Goal: Task Accomplishment & Management: Manage account settings

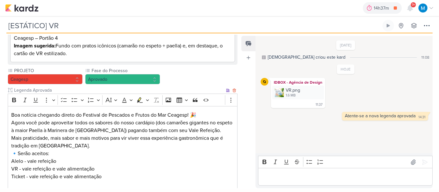
scroll to position [125, 0]
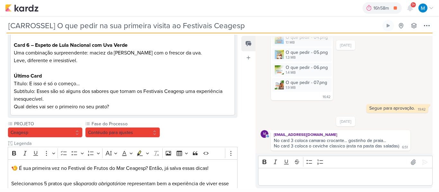
scroll to position [250, 0]
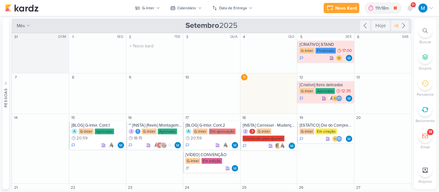
scroll to position [32, 0]
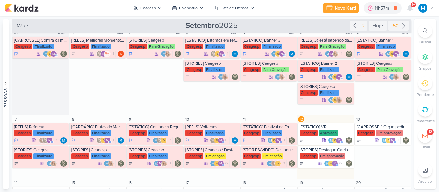
scroll to position [2, 0]
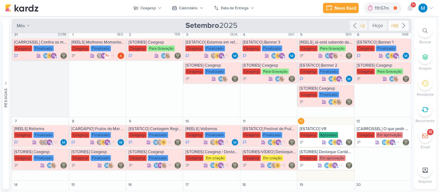
click at [402, 23] on icon at bounding box center [403, 26] width 8 height 8
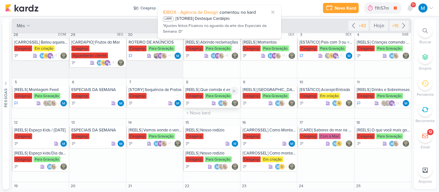
scroll to position [0, 0]
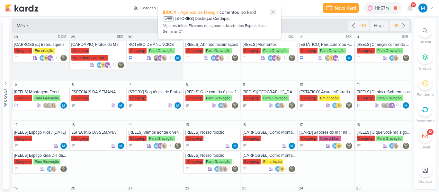
click at [275, 12] on icon at bounding box center [272, 12] width 5 height 5
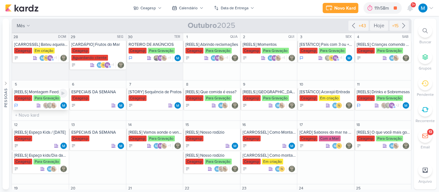
click at [44, 92] on div "[REELS] Montagem Feed" at bounding box center [40, 92] width 53 height 5
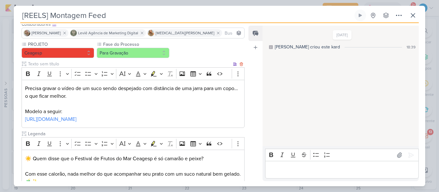
scroll to position [44, 0]
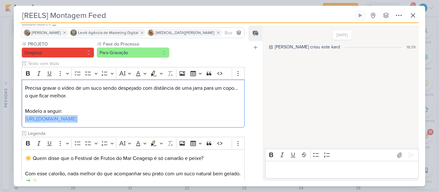
drag, startPoint x: 202, startPoint y: 119, endPoint x: 9, endPoint y: 118, distance: 192.3
click at [9, 118] on div "[REELS] Montagem Feed Criado por mim" at bounding box center [219, 96] width 439 height 192
copy p "https://www.instagram.com/reel/DLbg9mdxMFx/?igsh=N2I2ZjVjZmxwb3Fh"
click at [181, 105] on p "Editor editing area: main" at bounding box center [133, 104] width 216 height 8
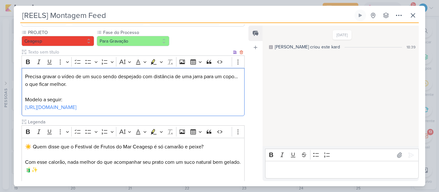
scroll to position [56, 0]
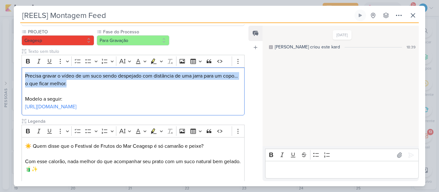
drag, startPoint x: 95, startPoint y: 85, endPoint x: 19, endPoint y: 74, distance: 76.6
click at [19, 74] on div "PROJETO Ceagesp Fase do Processo" at bounding box center [130, 155] width 233 height 252
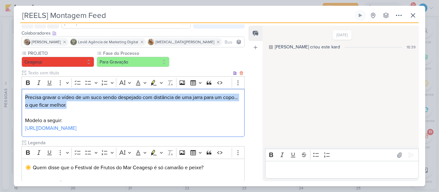
scroll to position [34, 0]
click at [239, 82] on button "Show more items" at bounding box center [238, 83] width 10 height 10
click at [65, 85] on button "More" at bounding box center [63, 83] width 14 height 10
click at [41, 94] on icon "Dropdown toolbar" at bounding box center [42, 94] width 6 height 6
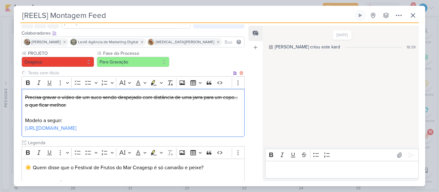
click at [70, 114] on p "Editor editing area: main" at bounding box center [133, 113] width 216 height 8
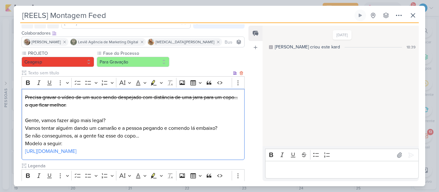
click at [93, 129] on p "Gente, vamos fazer algo mais legal? Vamos tentar alguém dando um camarão e a pe…" at bounding box center [133, 128] width 216 height 23
drag, startPoint x: 110, startPoint y: 128, endPoint x: 223, endPoint y: 129, distance: 113.3
click at [223, 129] on p "Gente, vamos fazer algo mais legal? Vamos tentar alguém dando camarão e a pesso…" at bounding box center [133, 128] width 216 height 23
drag, startPoint x: 179, startPoint y: 126, endPoint x: 137, endPoint y: 127, distance: 41.4
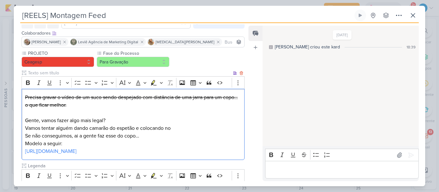
click at [137, 127] on p "Gente, vamos fazer algo mais legal? Vamos tentar alguém dando camarão do espetã…" at bounding box center [133, 128] width 216 height 23
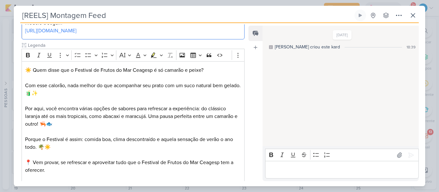
scroll to position [219, 0]
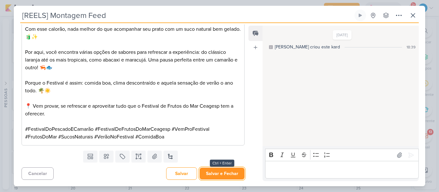
click at [224, 171] on button "Salvar e Fechar" at bounding box center [221, 174] width 45 height 12
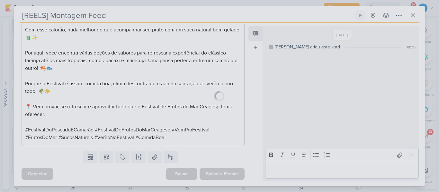
scroll to position [219, 0]
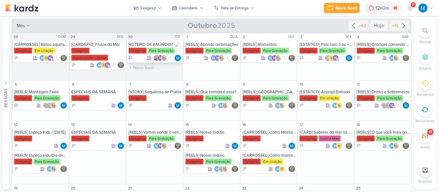
click at [155, 45] on div "ROTEIRO DE ANÚNCIOS" at bounding box center [154, 44] width 53 height 5
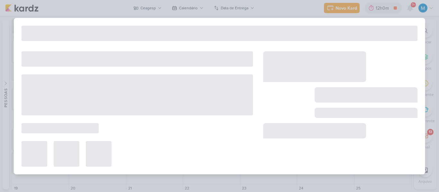
type input "ROTEIRO DE ANÚNCIOS"
type input "30 de setembro de 2025 às 23:59"
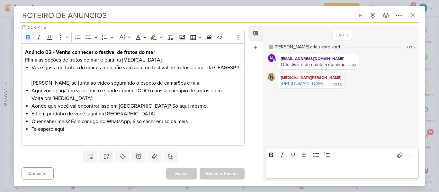
scroll to position [0, 0]
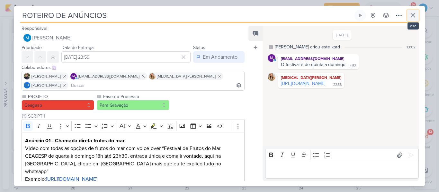
click at [415, 14] on icon at bounding box center [413, 16] width 8 height 8
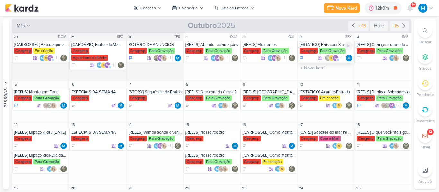
click at [322, 42] on div "[ESTÁTICO] Pais com 3 ou + Crianças - Crianças VIP" at bounding box center [325, 44] width 53 height 5
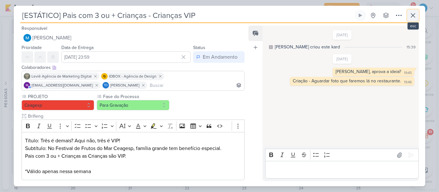
click at [413, 15] on icon at bounding box center [413, 15] width 4 height 4
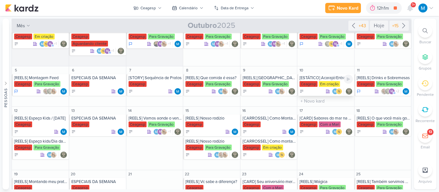
scroll to position [31, 0]
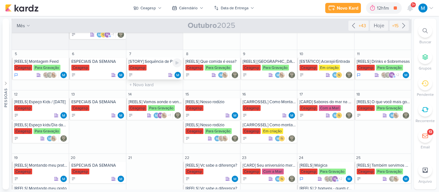
click at [166, 63] on div "[STORY] Sequência de Pratos" at bounding box center [154, 61] width 53 height 5
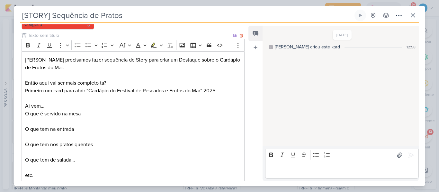
scroll to position [134, 0]
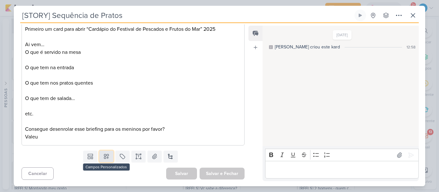
click at [107, 154] on icon at bounding box center [106, 156] width 6 height 6
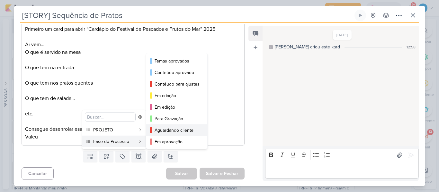
scroll to position [47, 0]
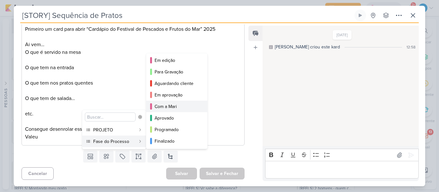
click at [171, 105] on div "Com a Mari" at bounding box center [176, 106] width 45 height 7
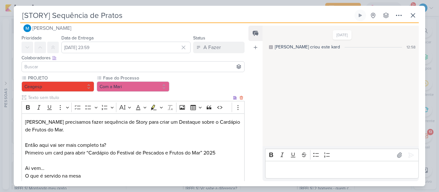
scroll to position [0, 0]
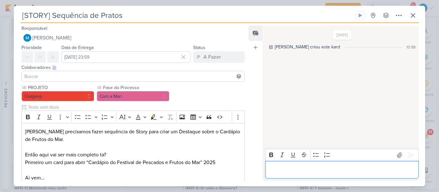
click at [285, 171] on p "Editor editing area: main" at bounding box center [341, 170] width 147 height 8
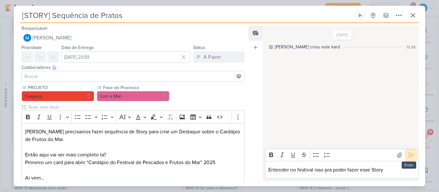
click at [411, 155] on icon at bounding box center [410, 155] width 6 height 6
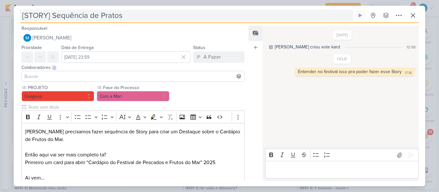
click at [48, 15] on input "[STORY] Sequência de Pratos" at bounding box center [186, 16] width 333 height 12
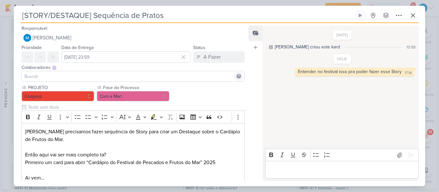
scroll to position [134, 0]
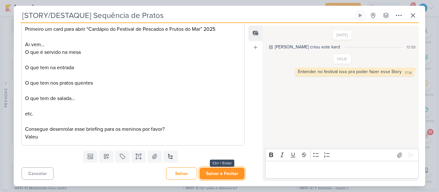
click at [222, 173] on button "Salvar e Fechar" at bounding box center [221, 174] width 45 height 12
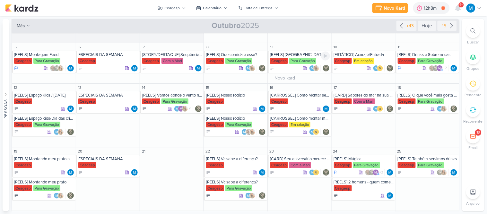
scroll to position [31, 0]
click at [50, 98] on div "[REELS] Espaço Kids / Dia das Crianças Ceagesp" at bounding box center [44, 102] width 64 height 22
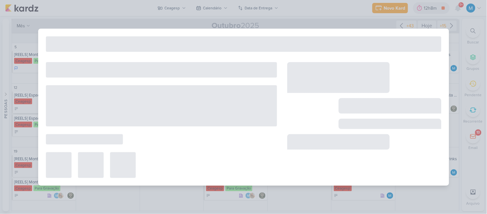
scroll to position [0, 0]
type input "[REELS] Espaço Kids / Dia das Crianças"
type input "12 de outubro de 2025 às 23:59"
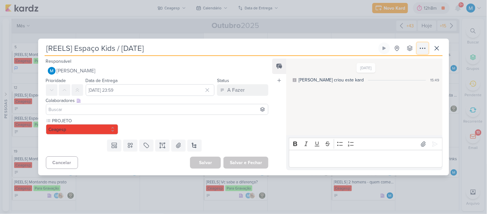
click at [422, 49] on icon at bounding box center [423, 48] width 8 height 8
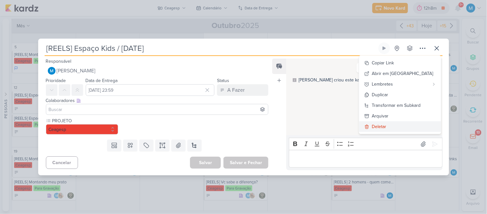
click at [387, 125] on div "Deletar" at bounding box center [379, 126] width 14 height 7
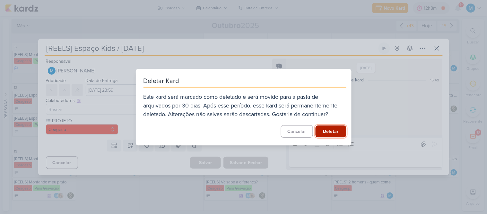
click at [331, 127] on button "Deletar" at bounding box center [331, 131] width 31 height 12
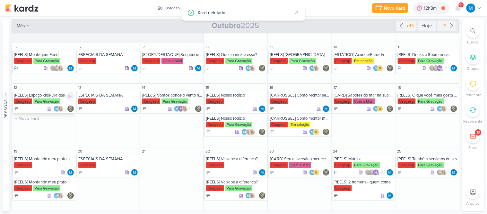
click at [55, 94] on div "[REELS] Espaço kids/Dia das crianças" at bounding box center [44, 94] width 60 height 5
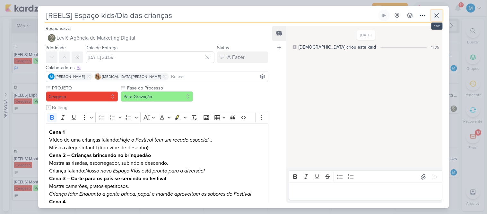
click at [435, 15] on icon at bounding box center [437, 16] width 8 height 8
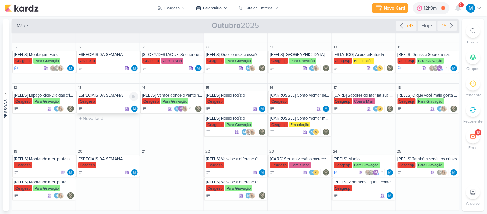
click at [111, 95] on div "ESPECIAIS DA SEMANA" at bounding box center [108, 94] width 60 height 5
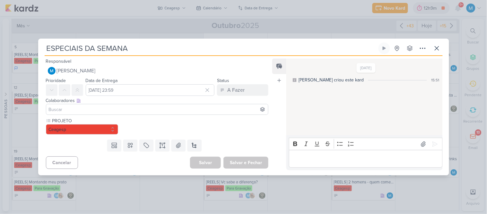
click at [282, 106] on div "Feed Atrelar email Solte o email para atrelar ao kard" at bounding box center [279, 113] width 14 height 111
click at [438, 52] on icon at bounding box center [437, 48] width 8 height 8
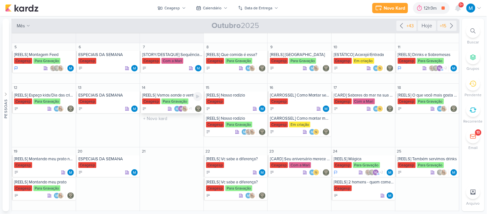
click at [171, 97] on div "[REELS] Vamos aonde o vento nos levar" at bounding box center [172, 94] width 60 height 5
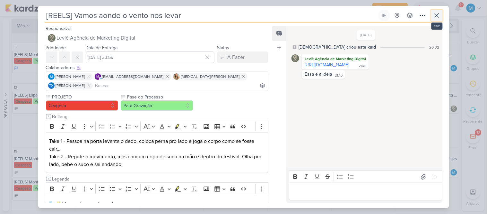
click at [436, 12] on icon at bounding box center [437, 16] width 8 height 8
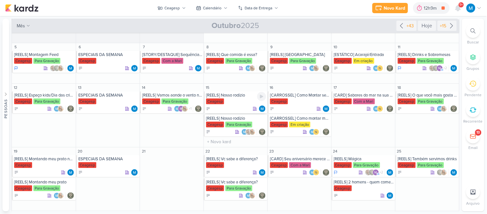
click at [239, 92] on div "[REELS] Nosso rodízio" at bounding box center [236, 94] width 60 height 5
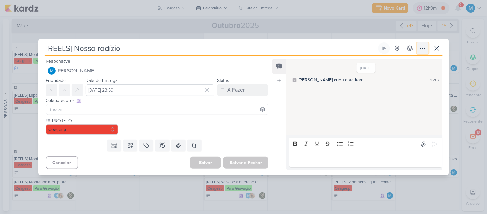
click at [422, 50] on icon at bounding box center [423, 48] width 8 height 8
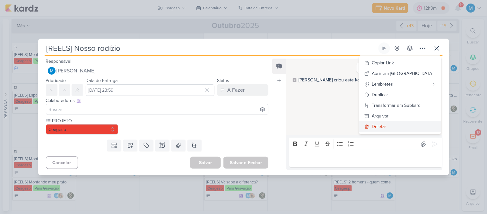
click at [405, 123] on button "Deletar" at bounding box center [400, 126] width 82 height 11
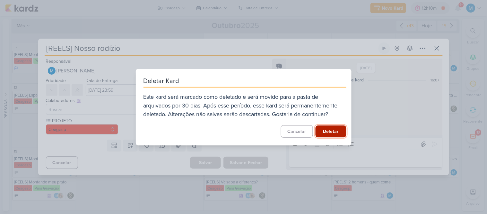
click at [327, 131] on button "Deletar" at bounding box center [331, 131] width 31 height 12
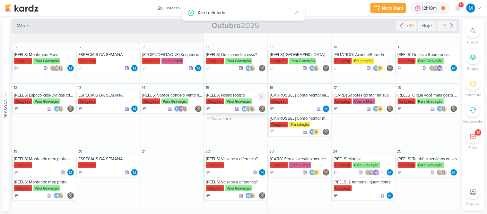
click at [229, 93] on div "[REELS] Nosso rodízio" at bounding box center [236, 94] width 60 height 5
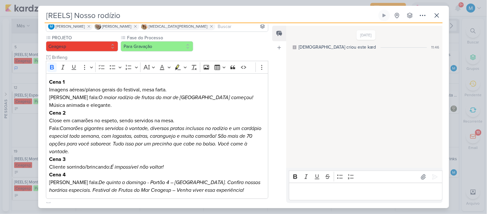
scroll to position [47, 0]
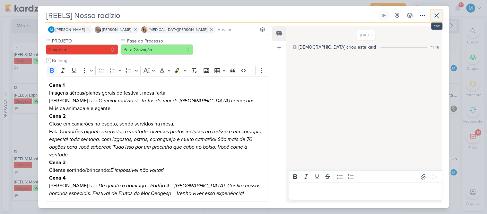
click at [437, 18] on icon at bounding box center [437, 16] width 8 height 8
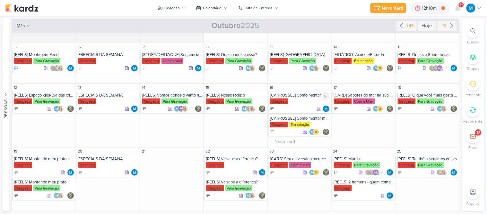
click at [293, 95] on div "[CARROSSEL] Como Montar seu prato" at bounding box center [300, 94] width 60 height 5
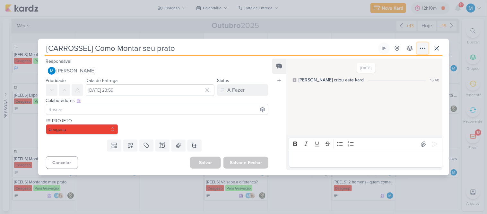
click at [425, 48] on icon at bounding box center [422, 48] width 5 height 1
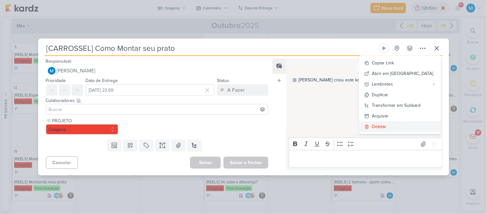
click at [387, 125] on div "Deletar" at bounding box center [379, 126] width 14 height 7
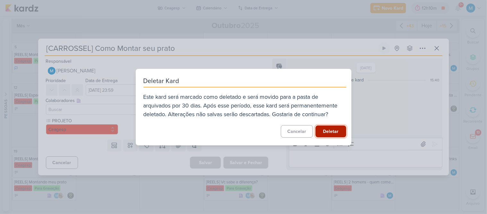
click at [323, 134] on button "Deletar" at bounding box center [331, 131] width 31 height 12
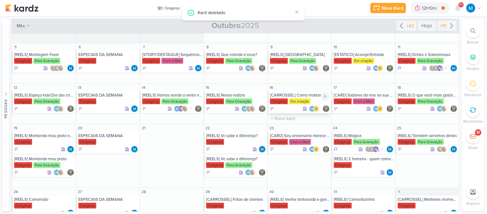
click at [301, 95] on div "[CARROSSEL] Como montar meu prato" at bounding box center [300, 94] width 60 height 5
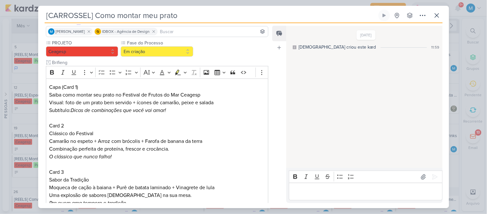
scroll to position [0, 0]
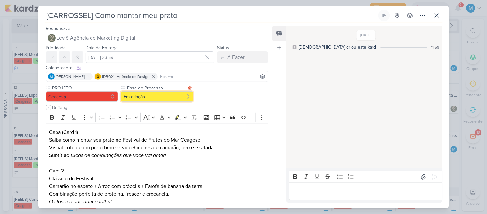
click at [177, 99] on button "Em criação" at bounding box center [157, 96] width 73 height 10
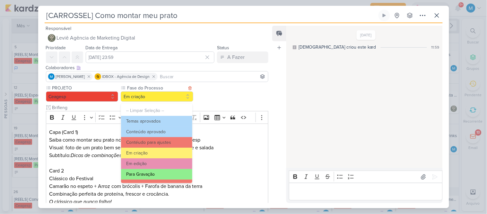
click at [161, 172] on button "Para Gravação" at bounding box center [156, 174] width 71 height 11
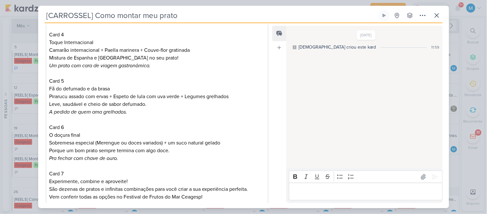
scroll to position [360, 0]
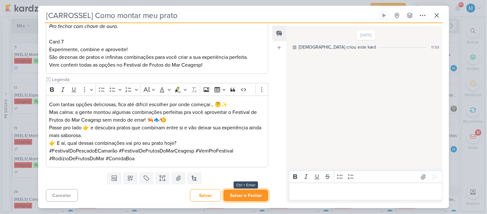
click at [245, 192] on button "Salvar e Fechar" at bounding box center [245, 195] width 45 height 12
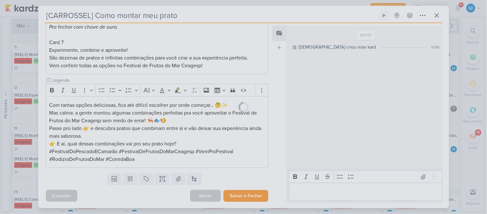
scroll to position [360, 0]
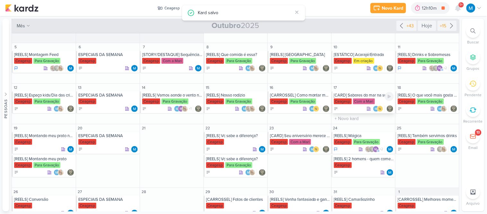
click at [365, 94] on div "[CARD] Sabores do mar na sua casa! Peça seu delivery no Festival de Frutos do M…" at bounding box center [364, 94] width 60 height 5
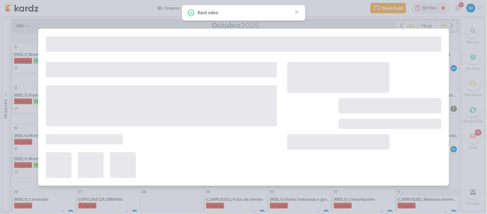
type input "[CARD] Sabores do mar na sua casa! Peça seu delivery no Festival de Frutos do M…"
type input "17 de outubro de 2025 às 23:59"
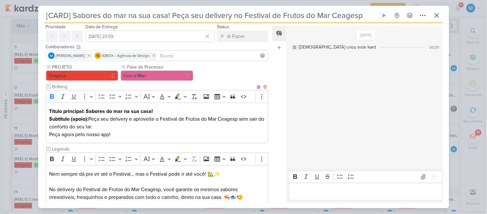
scroll to position [21, 0]
click at [91, 117] on p "Subtítulo (apoio): Peça seu delivery e aproveite o Festival de Frutos do Mar Ce…" at bounding box center [157, 126] width 216 height 23
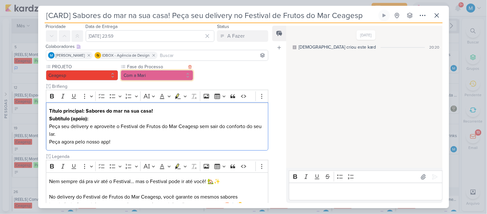
click at [140, 72] on button "Com a Mari" at bounding box center [157, 75] width 73 height 10
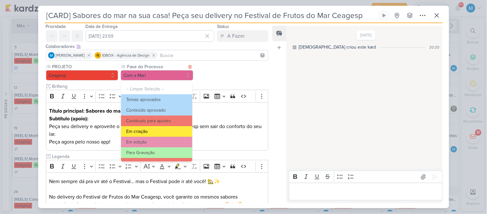
click at [148, 128] on button "Em criação" at bounding box center [156, 131] width 71 height 11
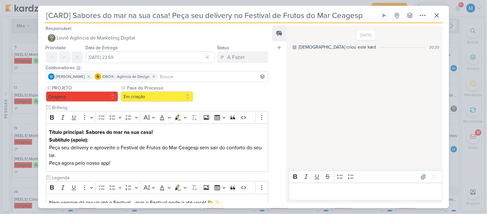
scroll to position [0, 0]
click at [160, 56] on input "17 de outubro de 2025 às 23:59" at bounding box center [150, 57] width 129 height 12
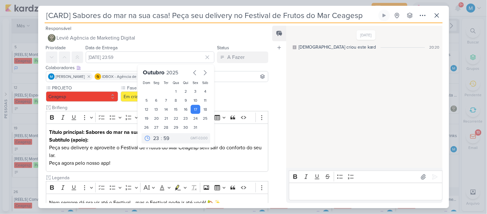
click at [245, 87] on div "PROJETO Ceagesp Fase do Processo" at bounding box center [157, 182] width 223 height 196
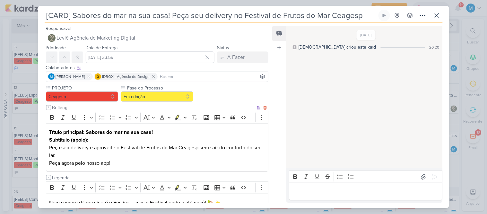
scroll to position [113, 0]
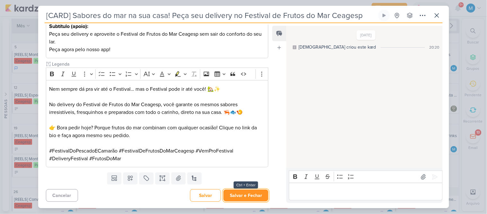
click at [254, 191] on button "Salvar e Fechar" at bounding box center [245, 195] width 45 height 12
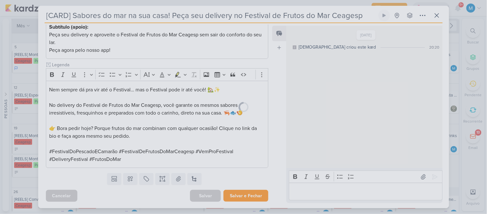
scroll to position [113, 0]
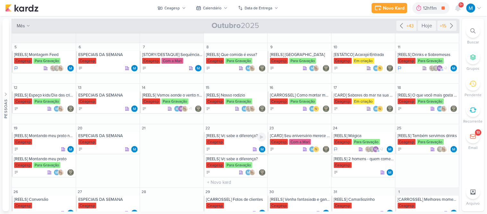
click at [231, 135] on div "[REELS] Vc sabe a diferença?" at bounding box center [236, 135] width 60 height 5
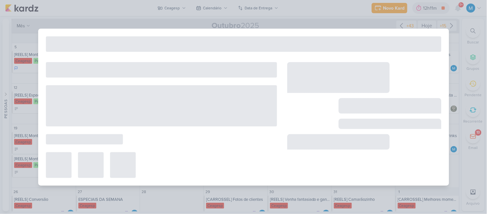
type input "[REELS] Vc sabe a diferença?"
type input "22 de outubro de 2025 às 23:59"
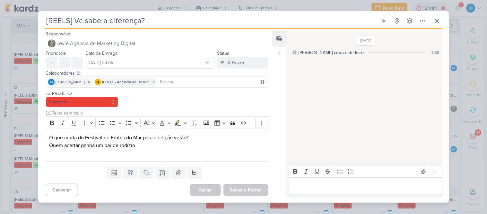
scroll to position [0, 0]
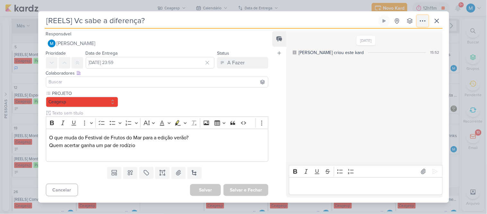
click at [422, 20] on icon at bounding box center [423, 21] width 8 height 8
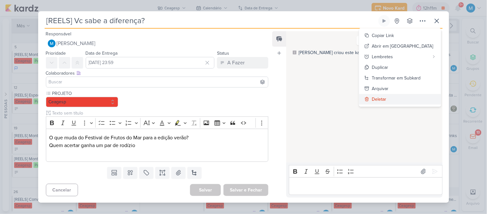
click at [387, 98] on div "Deletar" at bounding box center [379, 99] width 14 height 7
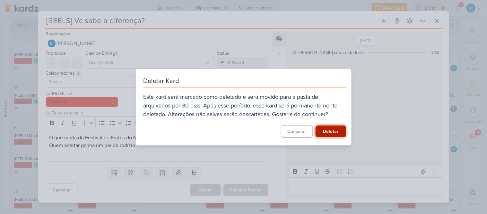
click at [326, 127] on button "Deletar" at bounding box center [331, 131] width 31 height 12
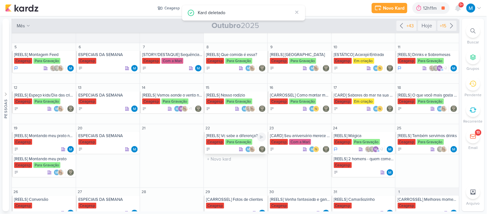
click at [231, 136] on div "[REELS] Vc sabe a diferença?" at bounding box center [236, 135] width 60 height 5
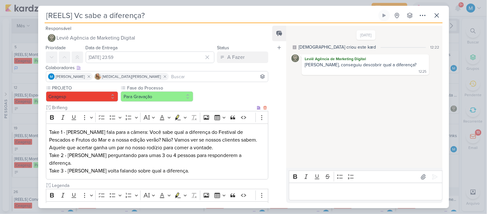
scroll to position [44, 0]
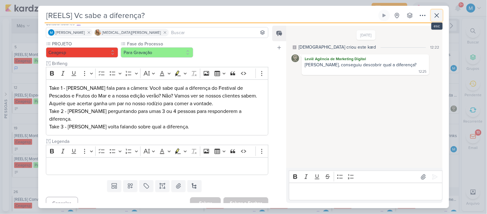
click at [435, 17] on icon at bounding box center [437, 15] width 4 height 4
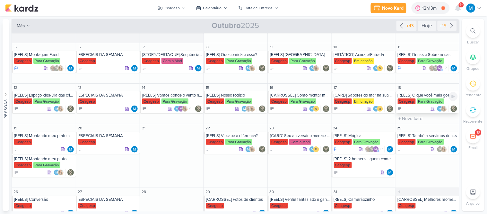
click at [425, 94] on div "[REELS] O que você mais gosta de comer?" at bounding box center [428, 94] width 60 height 5
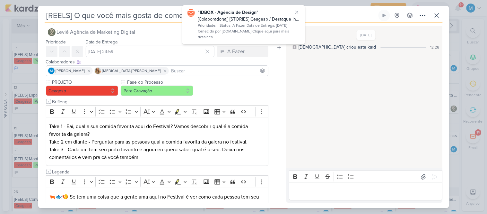
scroll to position [0, 0]
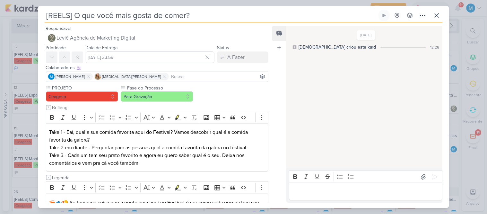
click at [177, 76] on input at bounding box center [218, 77] width 97 height 8
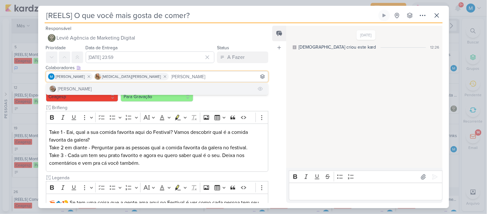
type input "SARA"
click at [166, 87] on button "Sarah Violante" at bounding box center [157, 89] width 222 height 12
type input "THAIS"
click at [144, 87] on button "Td Thais de carvalho" at bounding box center [157, 89] width 222 height 12
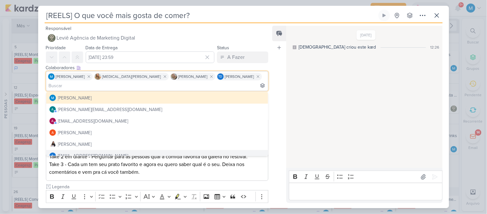
click at [271, 152] on div "Responsável Leviê Agência de Marketing Digital Nenhum contato encontrado create…" at bounding box center [154, 113] width 233 height 178
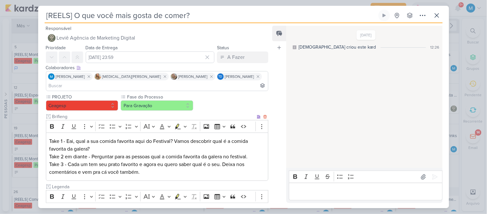
scroll to position [105, 0]
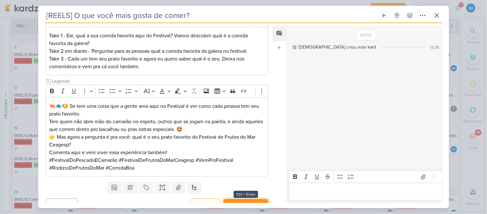
click at [249, 192] on button "Salvar e Fechar" at bounding box center [245, 204] width 45 height 12
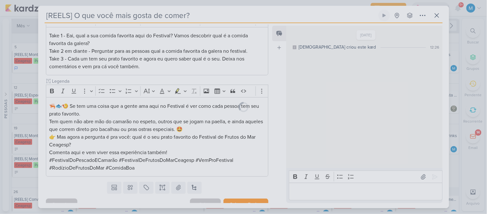
scroll to position [105, 0]
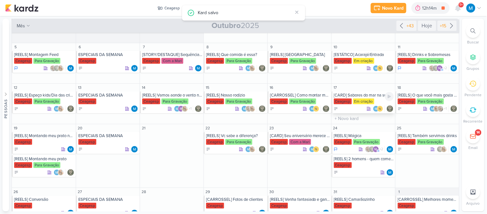
click at [373, 96] on div "[CARD] Sabores do mar na sua casa! Peça seu delivery no Festival de Frutos do M…" at bounding box center [364, 94] width 60 height 5
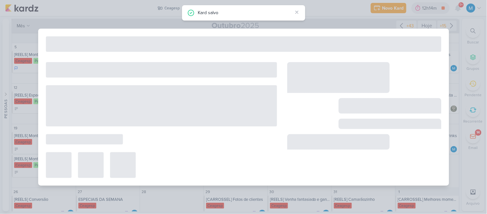
type input "[CARD] Sabores do mar na sua casa! Peça seu delivery no Festival de Frutos do M…"
type input "17 de outubro de 2025 às 23:59"
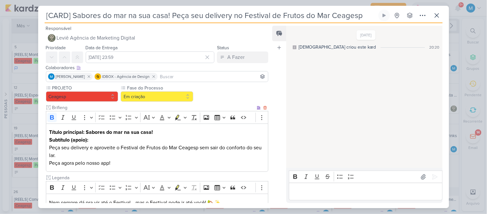
scroll to position [0, 0]
click at [436, 16] on icon at bounding box center [437, 15] width 4 height 4
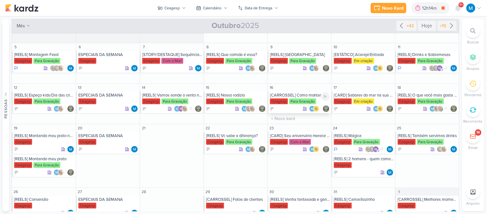
click at [294, 94] on div "[CARROSSEL] Como montar meu prato" at bounding box center [300, 94] width 60 height 5
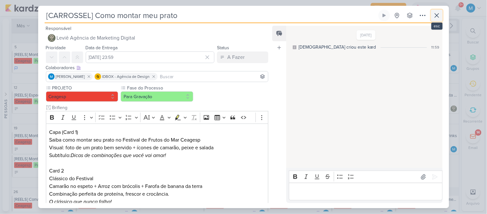
click at [436, 17] on icon at bounding box center [437, 15] width 4 height 4
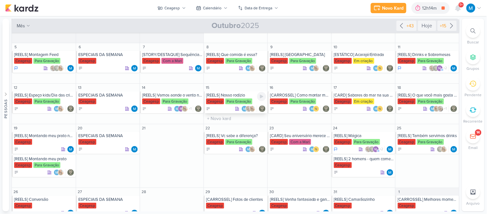
click at [231, 98] on div "Para Gravação" at bounding box center [238, 101] width 27 height 6
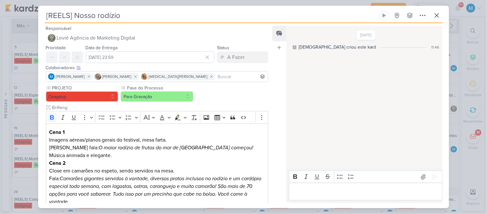
click at [217, 74] on input at bounding box center [242, 77] width 50 height 8
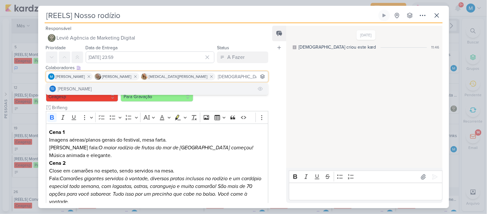
type input "THAIS"
click at [162, 87] on button "Td Thais de carvalho" at bounding box center [157, 89] width 222 height 12
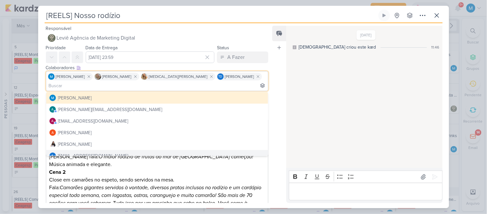
click at [232, 158] on p "Cena 1 Imagens aéreas/planos gerais do festival, mesa farta. Yasmin fala: O mai…" at bounding box center [157, 152] width 216 height 31
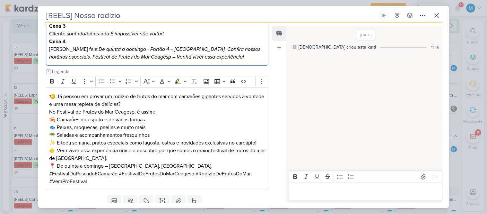
scroll to position [206, 0]
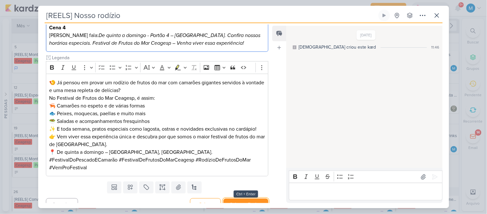
click at [247, 192] on button "Salvar e Fechar" at bounding box center [245, 204] width 45 height 12
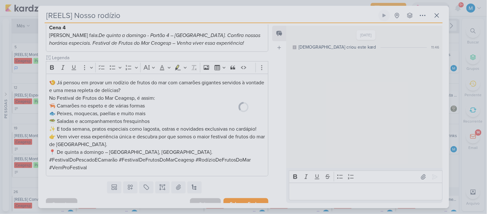
scroll to position [205, 0]
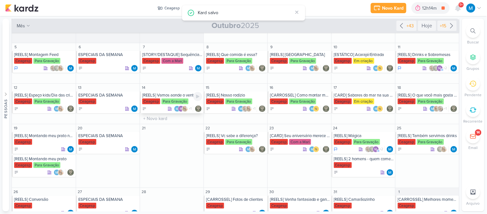
click at [164, 96] on div "[REELS] Vamos aonde o vento nos levar" at bounding box center [172, 94] width 60 height 5
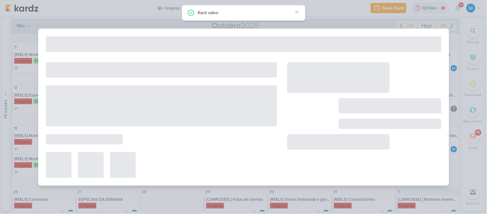
type input "[REELS] Vamos aonde o vento nos levar"
type input "14 de outubro de 2025 às 23:59"
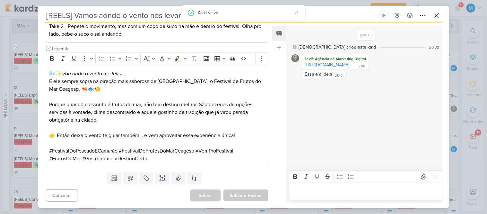
scroll to position [0, 0]
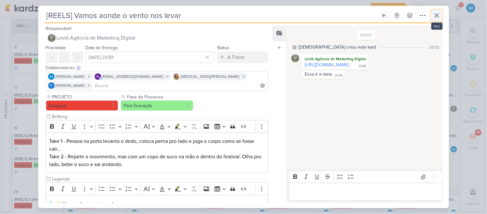
click at [438, 12] on icon at bounding box center [437, 16] width 8 height 8
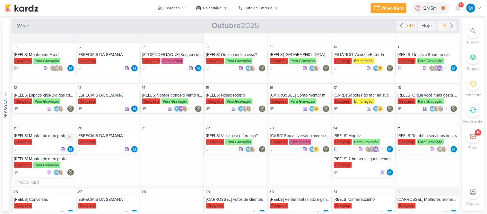
click at [44, 136] on div "[REELS] Montando meu prato no Festival" at bounding box center [44, 135] width 60 height 5
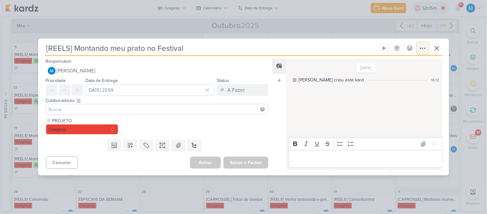
click at [424, 46] on icon at bounding box center [423, 48] width 8 height 8
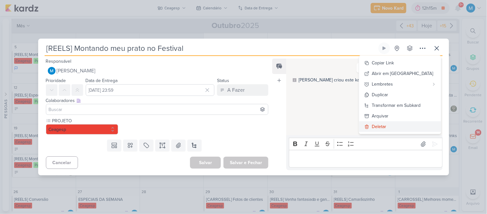
click at [387, 124] on div "Deletar" at bounding box center [379, 126] width 14 height 7
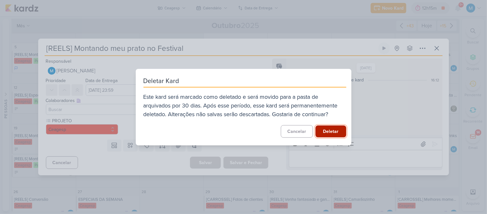
click at [332, 132] on button "Deletar" at bounding box center [331, 131] width 31 height 12
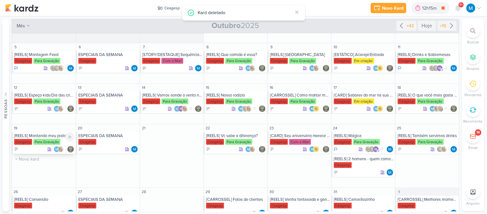
click at [36, 135] on div "[REELS] Montando meu prato" at bounding box center [44, 135] width 60 height 5
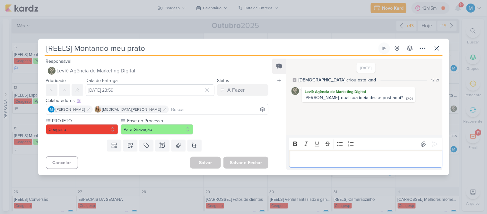
click at [327, 153] on div "Editor editing area: main" at bounding box center [365, 159] width 153 height 18
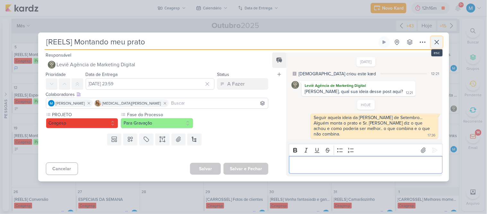
click at [438, 45] on icon at bounding box center [437, 42] width 8 height 8
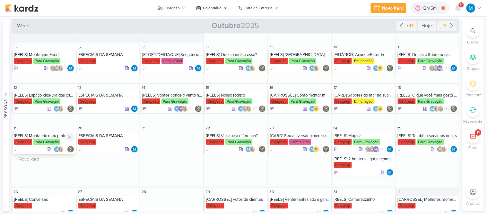
click at [51, 135] on div "[REELS] Montando meu prato" at bounding box center [44, 135] width 60 height 5
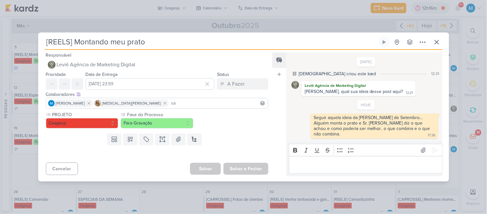
click at [224, 105] on input "sa" at bounding box center [218, 103] width 97 height 8
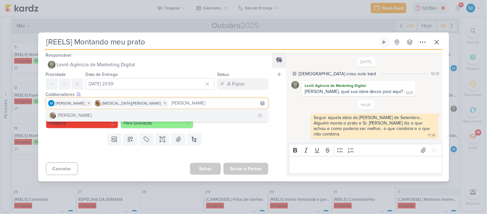
type input "sarah"
click at [187, 119] on button "Sarah Violante" at bounding box center [157, 115] width 222 height 12
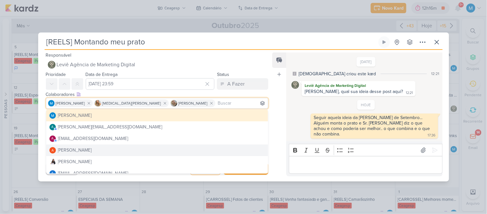
click at [274, 133] on div "Feed Atrelar email Solte o email para atrelar ao kard" at bounding box center [279, 114] width 14 height 124
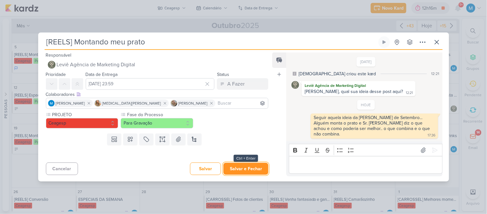
click at [245, 163] on button "Salvar e Fechar" at bounding box center [245, 168] width 45 height 12
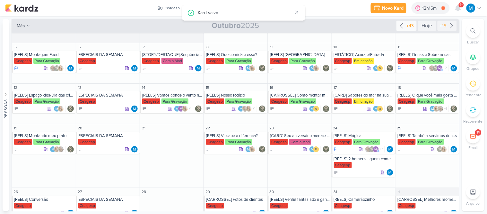
click at [399, 28] on icon at bounding box center [402, 26] width 8 height 8
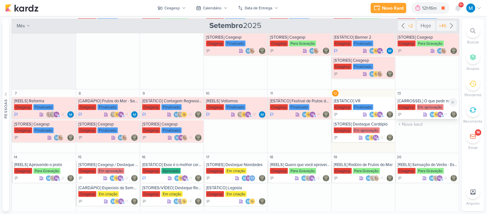
click at [423, 102] on div "[CARROSSEL] O que pedir na sua primeira visita ao Festivais Ceagesp" at bounding box center [428, 100] width 60 height 5
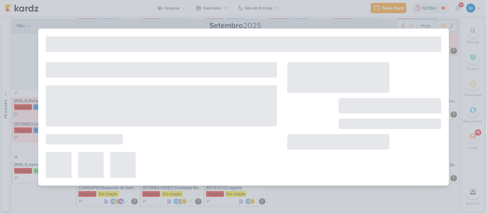
type input "[CARROSSEL] O que pedir na sua primeira visita ao Festivais Ceagesp"
type input "13 de setembro de 2025 às 23:59"
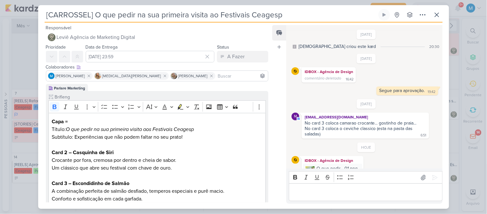
scroll to position [113, 0]
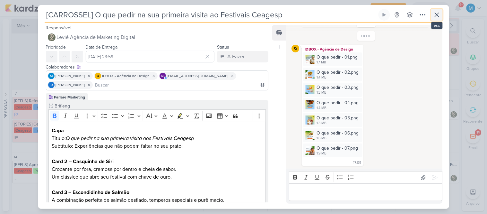
click at [438, 14] on icon at bounding box center [437, 15] width 4 height 4
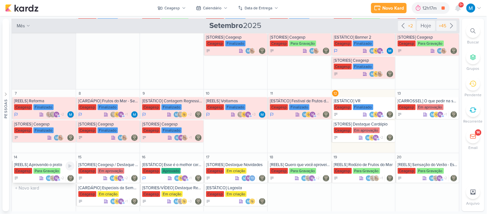
click at [34, 166] on div "[REELS] Aprovando o prato" at bounding box center [44, 164] width 60 height 5
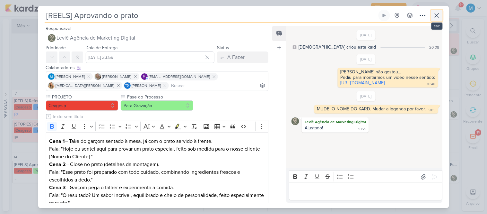
click at [438, 15] on icon at bounding box center [437, 16] width 8 height 8
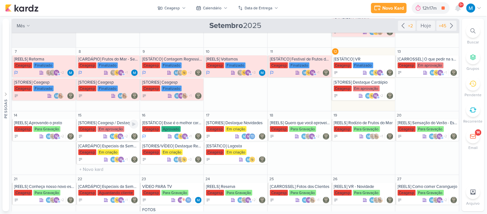
scroll to position [73, 0]
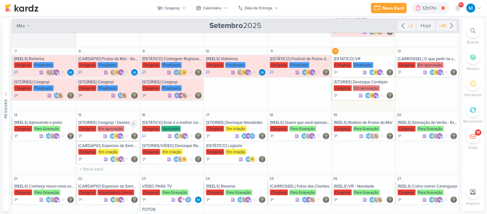
click at [103, 124] on div "[STORIES] Ceagesp / Destaque Infos" at bounding box center [108, 122] width 60 height 5
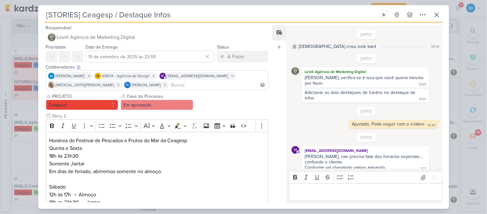
scroll to position [71, 0]
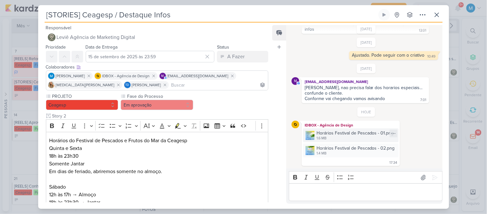
click at [309, 134] on img at bounding box center [310, 135] width 9 height 9
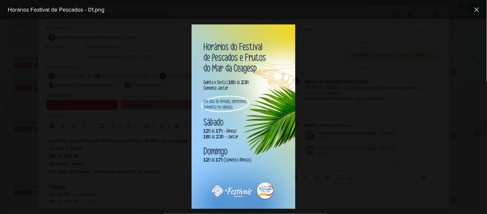
click at [339, 71] on div at bounding box center [243, 116] width 487 height 194
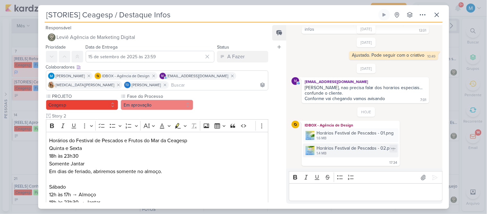
click at [309, 149] on img at bounding box center [310, 150] width 9 height 9
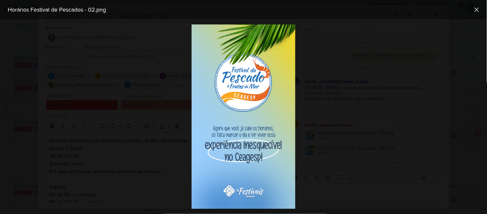
click at [309, 149] on div at bounding box center [243, 116] width 487 height 194
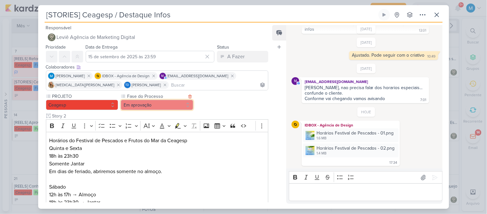
click at [164, 107] on button "Em aprovação" at bounding box center [157, 105] width 73 height 10
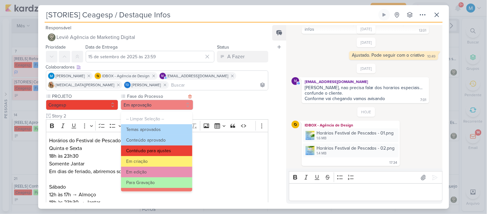
click at [162, 150] on button "Contéudo para ajustes" at bounding box center [156, 150] width 71 height 11
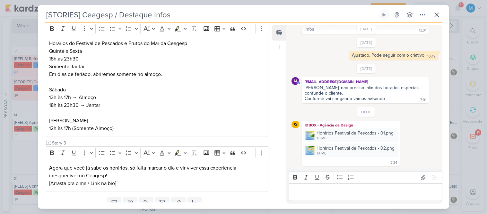
scroll to position [97, 0]
click at [331, 192] on p "Editor editing area: main" at bounding box center [365, 192] width 147 height 8
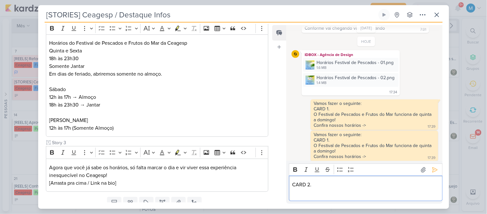
scroll to position [146, 0]
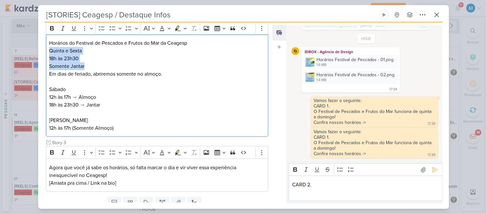
drag, startPoint x: 49, startPoint y: 50, endPoint x: 87, endPoint y: 64, distance: 40.4
click at [87, 64] on div "Horários do Festival de Pescados e Frutos do Mar da Ceagesp Quinta e Sexta 18h …" at bounding box center [157, 85] width 223 height 102
copy p "Quinta e Sexta 18h às 23h30 Somente Jantar"
click at [298, 192] on p "Editor editing area: main" at bounding box center [365, 192] width 147 height 8
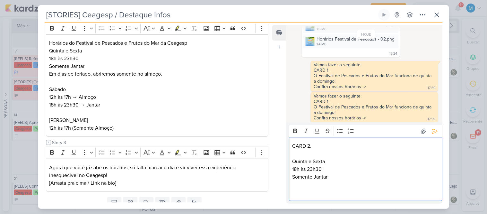
scroll to position [185, 0]
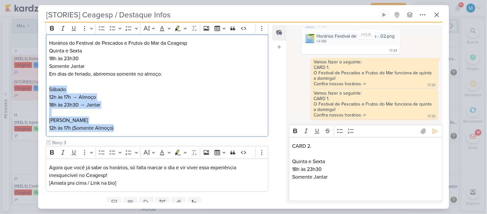
drag, startPoint x: 48, startPoint y: 87, endPoint x: 138, endPoint y: 133, distance: 101.1
click at [138, 133] on div "Horários do Festival de Pescados e Frutos do Mar da Ceagesp Quinta e Sexta 18h …" at bounding box center [157, 85] width 223 height 102
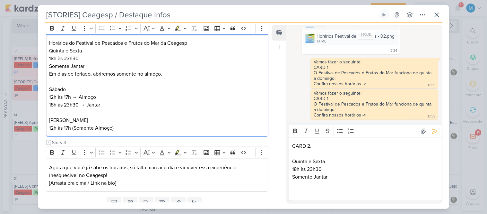
click at [304, 190] on p "Editor editing area: main" at bounding box center [365, 192] width 147 height 8
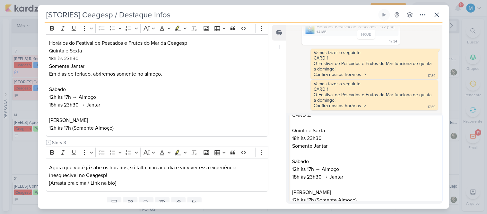
scroll to position [23, 0]
click at [319, 120] on p "Editor editing area: main" at bounding box center [365, 121] width 147 height 8
click at [294, 152] on p "Editor editing area: main" at bounding box center [365, 152] width 147 height 8
click at [296, 181] on p "Sábado 12h às 17h → Almoço 18h às 23h30 → Jantar" at bounding box center [365, 170] width 147 height 31
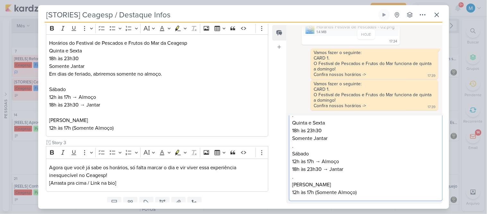
click at [359, 192] on p "Domingo 12h às 17h (Somente Almoço)" at bounding box center [365, 187] width 147 height 15
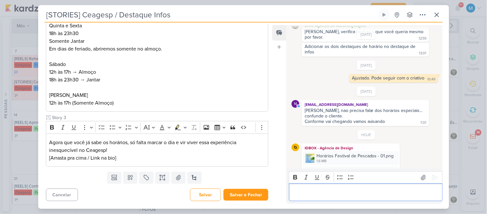
scroll to position [91, 0]
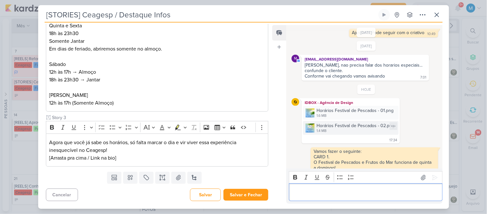
click at [310, 128] on img at bounding box center [310, 127] width 9 height 9
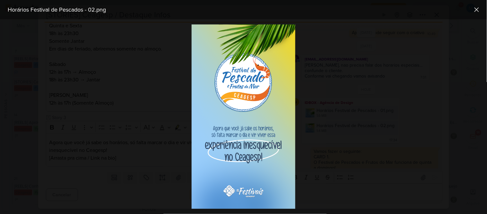
click at [329, 156] on div at bounding box center [243, 116] width 487 height 194
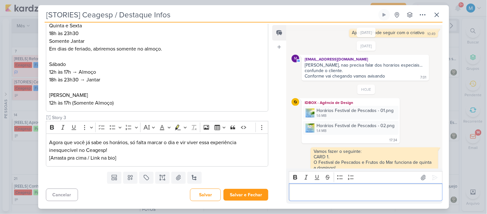
click at [319, 189] on p "Editor editing area: main" at bounding box center [365, 192] width 147 height 8
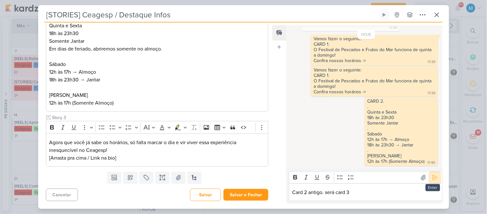
click at [432, 177] on icon at bounding box center [434, 177] width 5 height 5
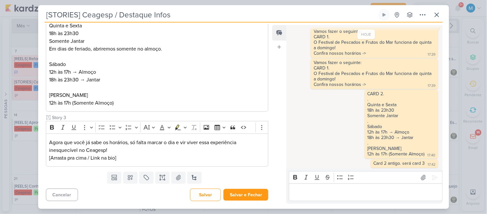
scroll to position [221, 0]
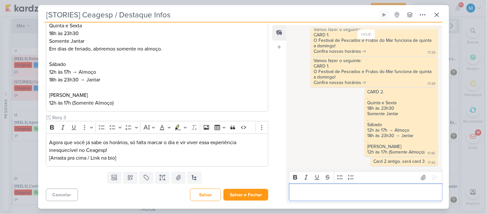
click at [337, 192] on p "Editor editing area: main" at bounding box center [365, 192] width 147 height 8
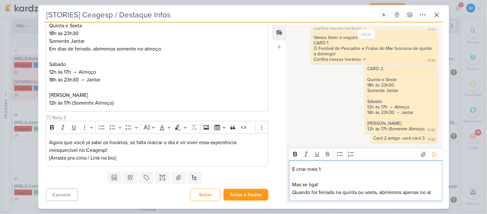
scroll to position [252, 0]
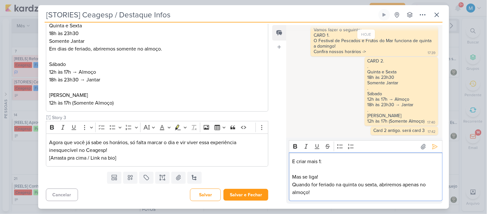
click at [365, 183] on p "Quando for feriado na quinta ou sexta, abriremos apenas no almoço!" at bounding box center [365, 187] width 147 height 15
click at [314, 182] on p "Quando for feriado na quinta ou na sexta, abriremos apenas no almoço!" at bounding box center [365, 187] width 147 height 15
click at [400, 184] on p "Quando tivermos feriado na quinta ou na sexta, abriremos apenas no almoço!" at bounding box center [365, 187] width 147 height 15
click at [382, 192] on p "Quando tivermos feriado na quinta ou na sexta, nesse dia abriremos apenas no al…" at bounding box center [365, 187] width 147 height 15
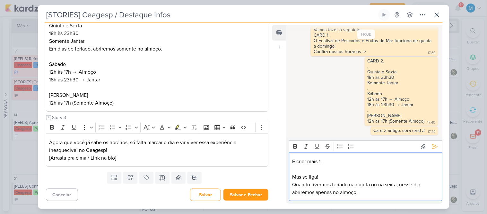
click at [363, 163] on p "E criar mais 1:" at bounding box center [365, 161] width 147 height 8
click at [345, 167] on p "Editor editing area: main" at bounding box center [365, 169] width 147 height 8
click at [432, 144] on icon at bounding box center [434, 146] width 5 height 5
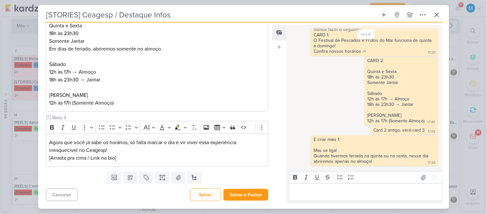
scroll to position [0, 0]
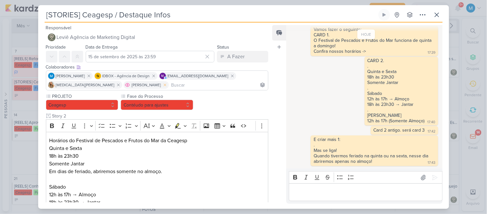
click at [164, 85] on icon at bounding box center [165, 85] width 2 height 2
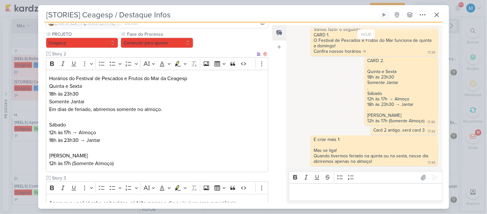
scroll to position [122, 0]
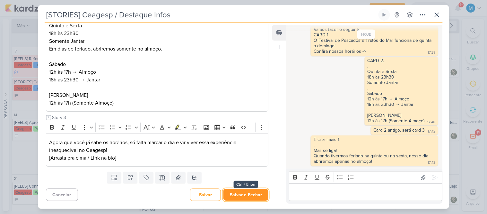
click at [246, 192] on button "Salvar e Fechar" at bounding box center [245, 194] width 45 height 12
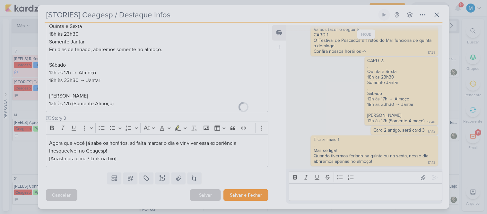
scroll to position [121, 0]
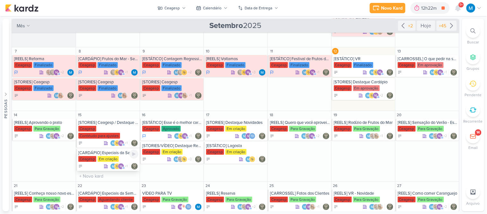
click at [102, 150] on div "[CARDÁPIO] Especiais da Semana" at bounding box center [108, 152] width 60 height 5
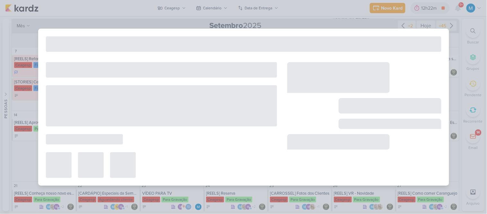
type input "[CARDÁPIO] Especiais da Semana"
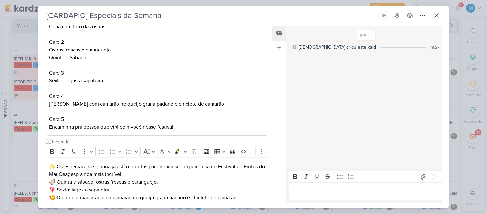
scroll to position [199, 0]
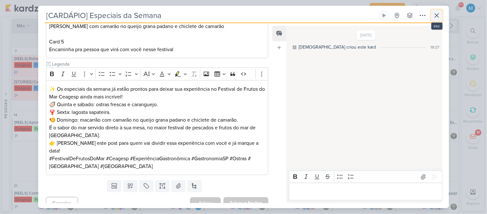
click at [435, 15] on icon at bounding box center [437, 16] width 8 height 8
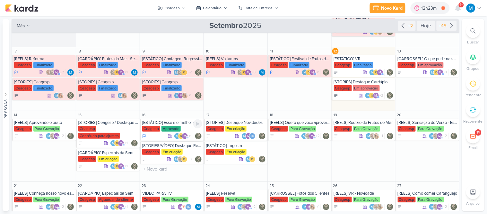
click at [186, 123] on div "[ESTÁTICO] Esse é o melhor cardápio de Frutos do Mar de São Paulo" at bounding box center [172, 122] width 60 height 5
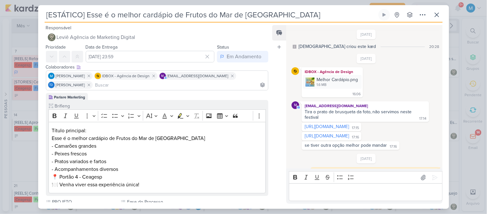
scroll to position [171, 0]
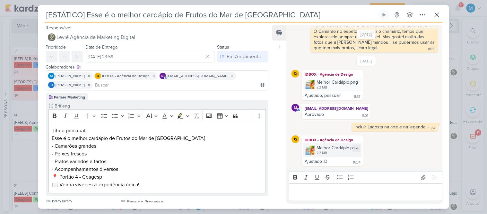
click at [312, 149] on img at bounding box center [310, 149] width 9 height 9
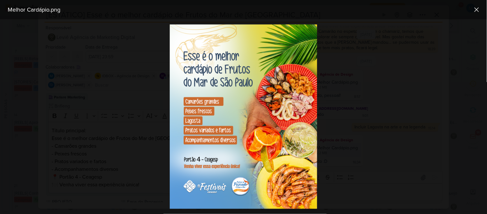
click at [354, 162] on div at bounding box center [243, 116] width 487 height 194
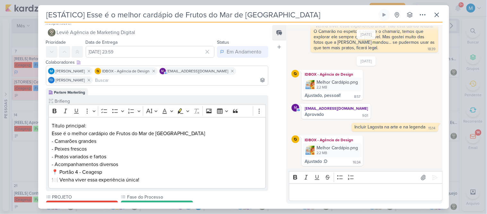
scroll to position [0, 0]
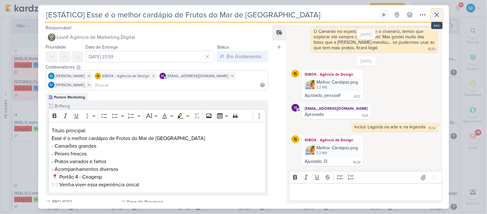
click at [438, 17] on button at bounding box center [437, 15] width 12 height 12
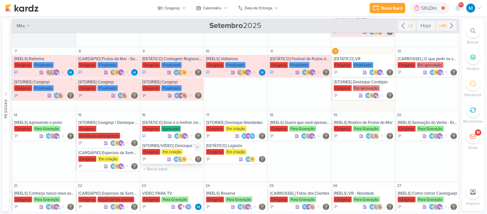
click at [166, 148] on div "[STORIES/VÍDEO] Destaque Reserva" at bounding box center [172, 145] width 60 height 5
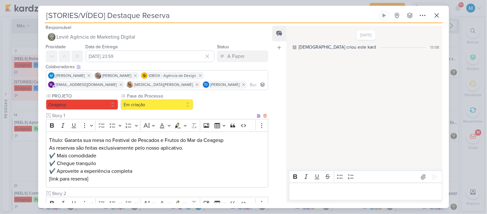
scroll to position [108, 0]
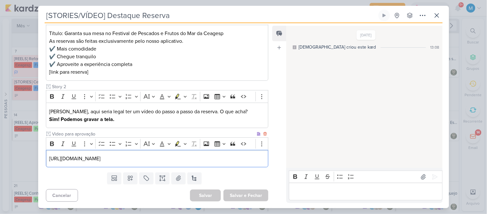
click at [234, 158] on p "https://drive.google.com/drive/folders/1grXlZfiFCieIG9IblH73ny5GF4OtvDKE" at bounding box center [157, 158] width 216 height 8
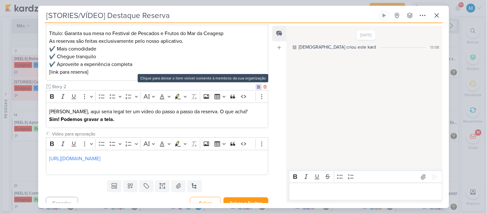
click at [257, 88] on icon at bounding box center [258, 86] width 3 height 3
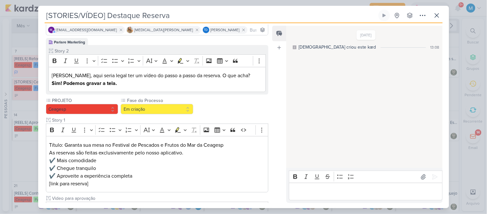
scroll to position [127, 0]
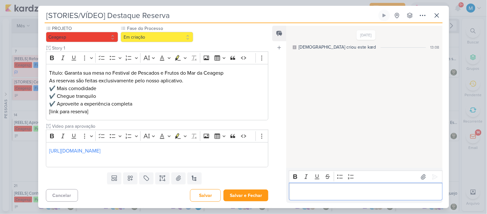
click at [303, 189] on p "Editor editing area: main" at bounding box center [365, 192] width 147 height 8
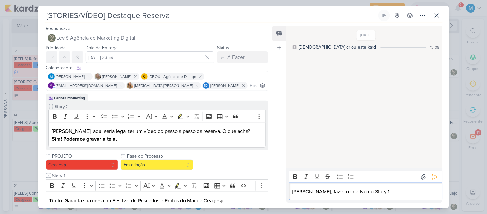
scroll to position [0, 0]
click at [436, 177] on button at bounding box center [435, 176] width 10 height 10
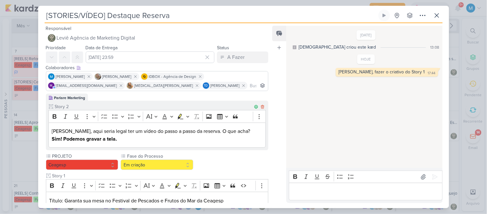
scroll to position [127, 0]
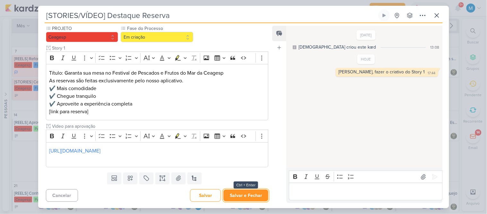
click at [243, 192] on button "Salvar e Fechar" at bounding box center [245, 195] width 45 height 12
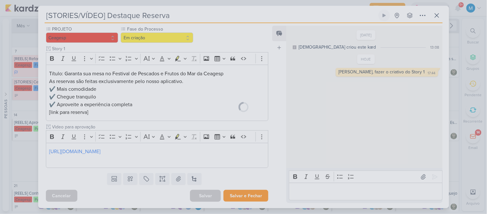
scroll to position [127, 0]
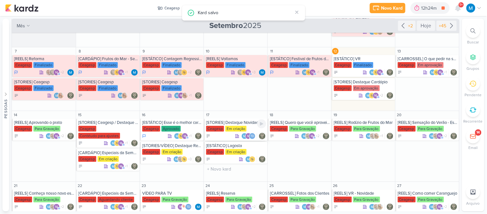
click at [241, 121] on div "[STORIES] Destaque Novidades" at bounding box center [236, 122] width 60 height 5
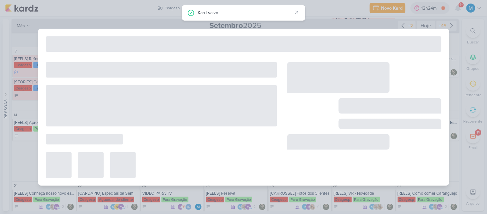
type input "[STORIES] Destaque Novidades"
type input "17 de setembro de 2025 às 23:59"
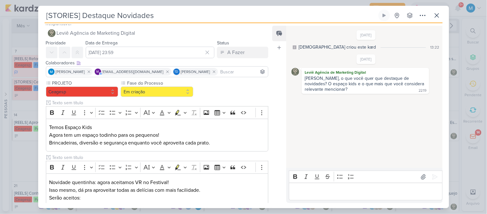
scroll to position [4, 0]
click at [50, 127] on p "Temos Espaço Kids" at bounding box center [157, 128] width 216 height 8
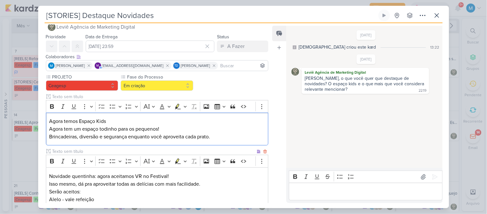
scroll to position [11, 0]
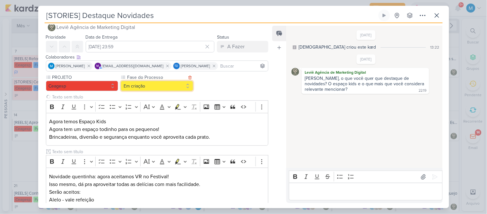
click at [156, 89] on button "Em criação" at bounding box center [157, 86] width 73 height 10
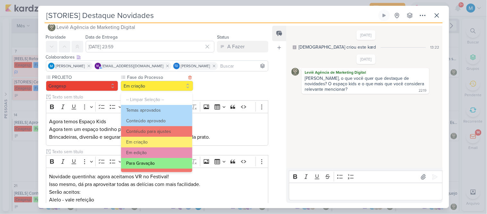
click at [152, 163] on button "Para Gravação" at bounding box center [156, 163] width 71 height 11
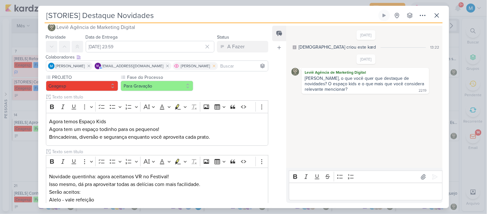
click at [212, 66] on icon at bounding box center [214, 66] width 4 height 4
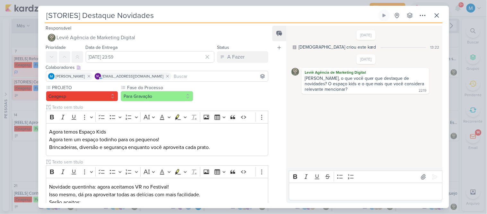
scroll to position [0, 0]
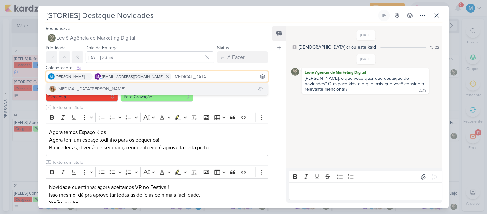
type input "yasmin"
click at [98, 86] on button "[MEDICAL_DATA][PERSON_NAME]" at bounding box center [157, 89] width 222 height 12
type input "sar"
click at [159, 88] on button "Sarah Violante" at bounding box center [157, 89] width 222 height 12
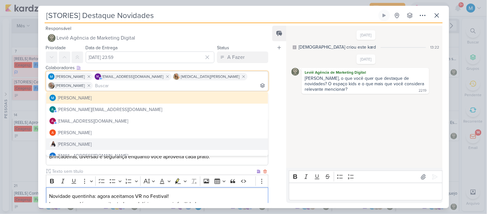
click at [241, 192] on p "Novidade quentinha: agora aceitamos VR no Festival! Isso mesmo, dá pra aproveit…" at bounding box center [157, 199] width 216 height 15
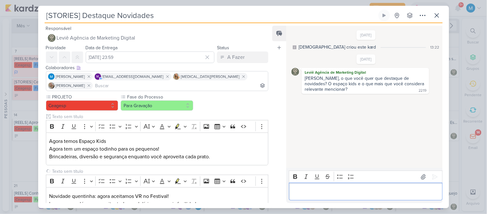
click at [308, 191] on p "Editor editing area: main" at bounding box center [365, 192] width 147 height 8
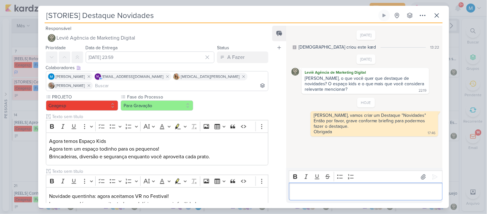
scroll to position [122, 0]
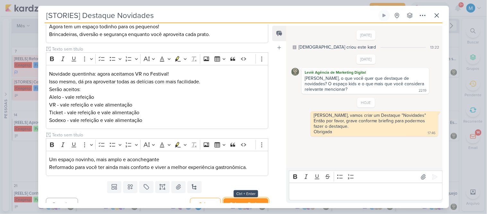
click at [241, 192] on button "Salvar e Fechar" at bounding box center [245, 204] width 45 height 12
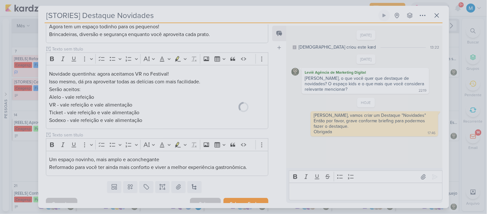
scroll to position [121, 0]
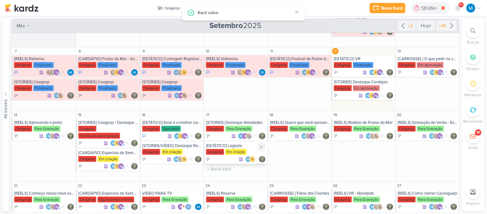
click at [235, 145] on div "[ESTÁTICO] Lagosta" at bounding box center [236, 145] width 60 height 5
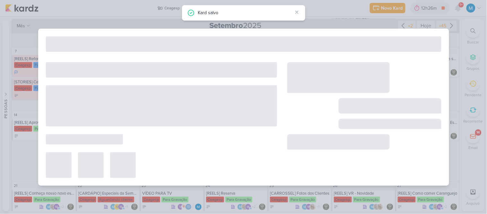
type input "[ESTÁTICO] Lagosta"
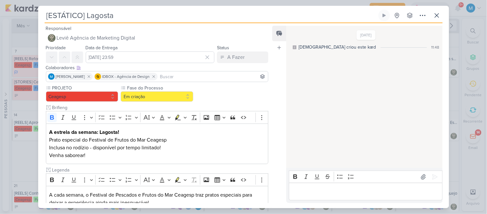
scroll to position [0, 0]
click at [127, 138] on p "A estrela da semana: Lagosta! Prato especial do Festival de Frutos do Mar Ceage…" at bounding box center [157, 143] width 216 height 31
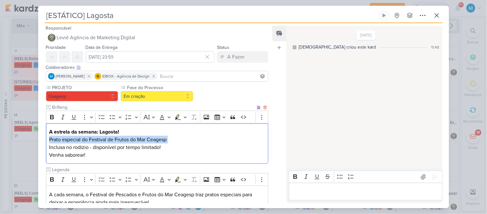
click at [127, 138] on p "A estrela da semana: Lagosta! Prato especial do Festival de Frutos do Mar Ceage…" at bounding box center [157, 143] width 216 height 31
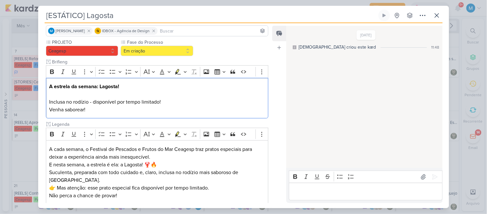
scroll to position [0, 0]
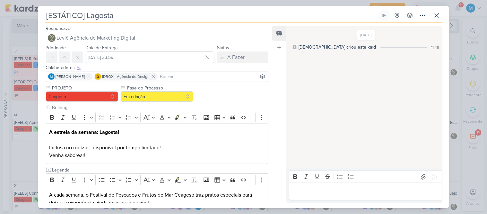
click at [199, 76] on input at bounding box center [213, 77] width 108 height 8
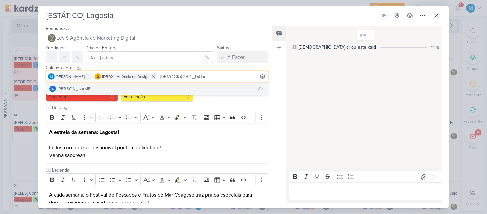
type input "thais"
click at [124, 85] on button "Td Thais de carvalho" at bounding box center [157, 89] width 222 height 12
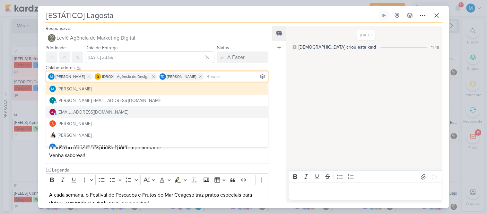
click at [277, 136] on div "Feed Atrelar email Solte o email para atrelar ao kard" at bounding box center [279, 114] width 14 height 177
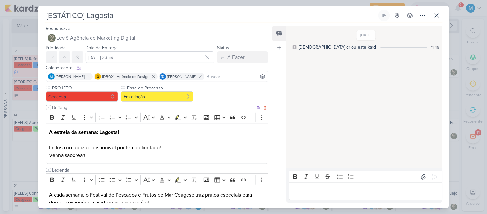
scroll to position [113, 0]
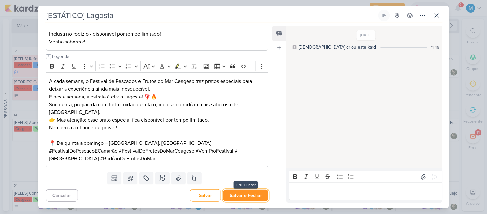
click at [249, 192] on button "Salvar e Fechar" at bounding box center [245, 195] width 45 height 12
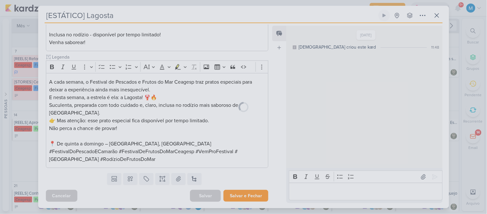
scroll to position [113, 0]
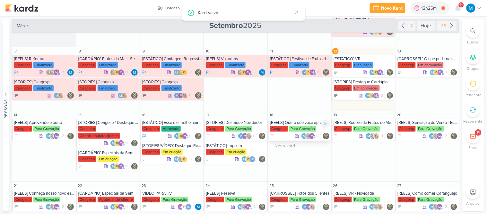
click at [306, 121] on div "[REELS] Quero que você aproveite" at bounding box center [300, 122] width 60 height 5
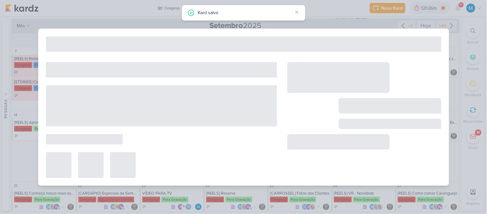
type input "[REELS] Quero que você aproveite"
type input "18 de setembro de 2025 às 23:59"
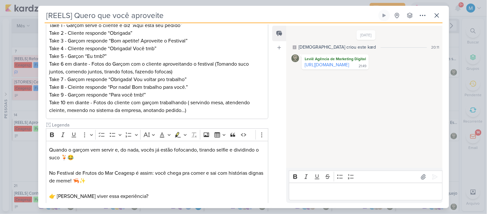
scroll to position [0, 0]
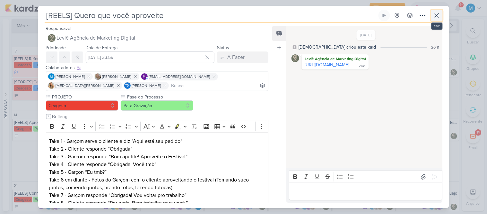
click at [435, 13] on icon at bounding box center [437, 16] width 8 height 8
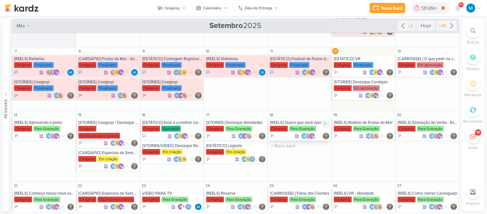
click at [295, 121] on div "[REELS] Quero que você aproveite" at bounding box center [300, 122] width 60 height 5
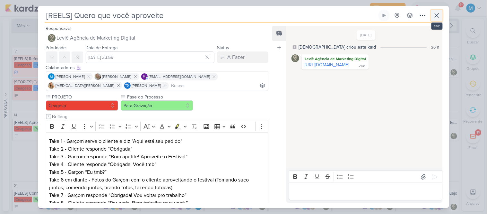
click at [435, 16] on icon at bounding box center [437, 16] width 8 height 8
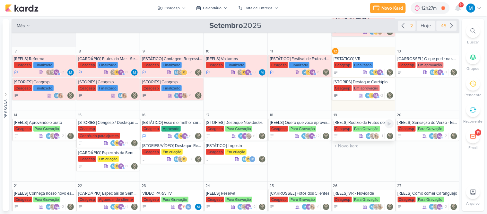
click at [366, 121] on div "[REELS] Rodízio de Frutos do Mar" at bounding box center [364, 122] width 60 height 5
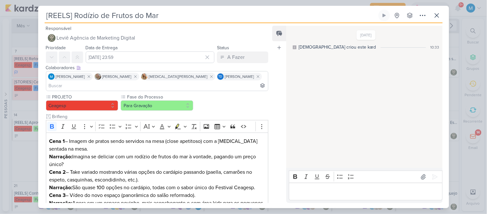
click at [246, 82] on input at bounding box center [158, 86] width 220 height 8
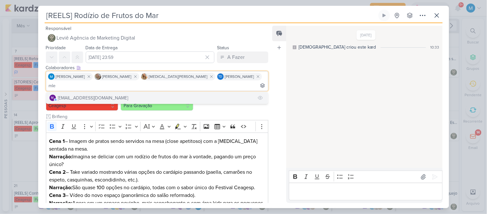
type input "mle"
click at [178, 92] on button "m mlegnaioli@gmail.com" at bounding box center [157, 98] width 222 height 12
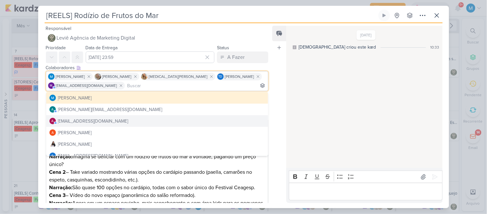
click at [281, 140] on div "Feed Atrelar email Solte o email para atrelar ao kard" at bounding box center [279, 114] width 14 height 177
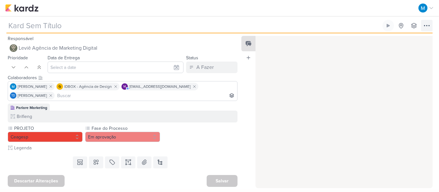
type input "[CARROSSEL] O que pedir na sua primeira visita ao Festivais Ceagesp"
type input "[DATE] 23:59"
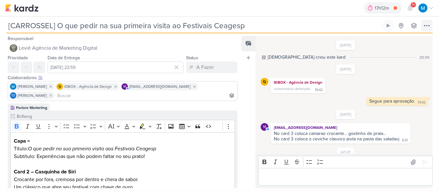
scroll to position [131, 0]
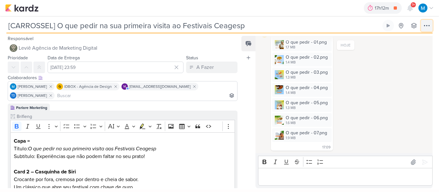
click at [427, 26] on icon at bounding box center [426, 25] width 5 height 1
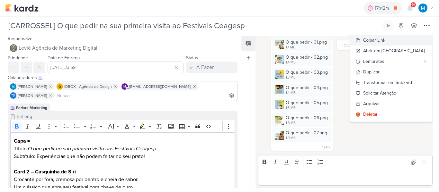
click at [385, 39] on div "Copiar Link" at bounding box center [374, 40] width 22 height 7
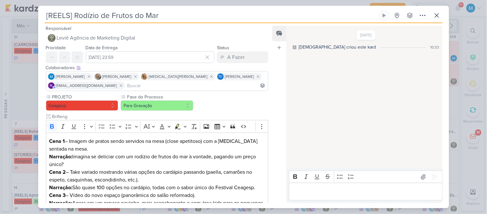
scroll to position [73, 0]
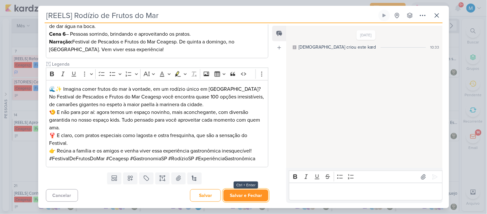
click at [246, 196] on button "Salvar e Fechar" at bounding box center [245, 195] width 45 height 12
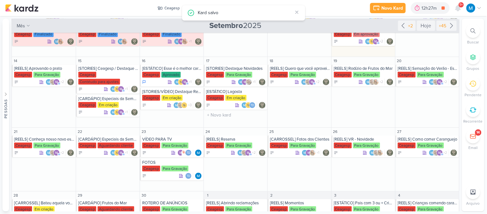
scroll to position [127, 0]
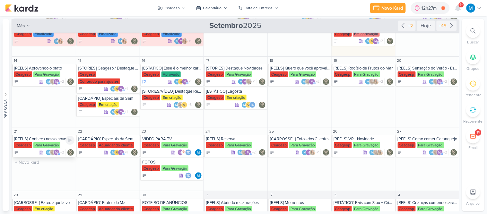
click at [27, 136] on div "[REELS] Conheça nosso novo espaço" at bounding box center [44, 138] width 60 height 5
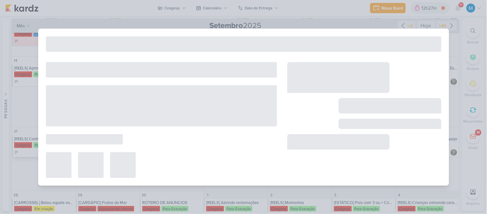
type input "[REELS] Conheça nosso novo espaço"
type input "21 de setembro de 2025 às 23:59"
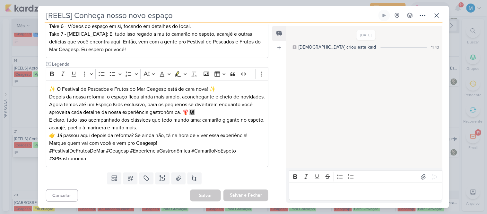
scroll to position [0, 0]
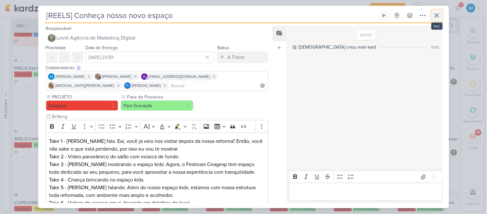
click at [437, 12] on icon at bounding box center [437, 16] width 8 height 8
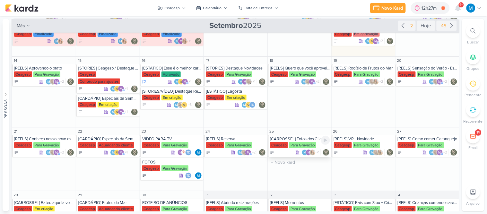
click at [296, 136] on div "[CARROSSEL] Fotos dos Clientes" at bounding box center [300, 138] width 60 height 5
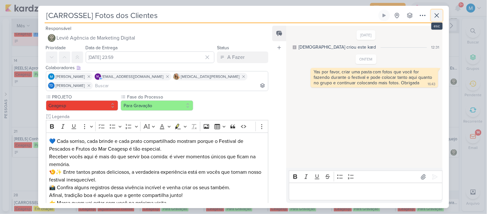
click at [438, 16] on icon at bounding box center [437, 15] width 4 height 4
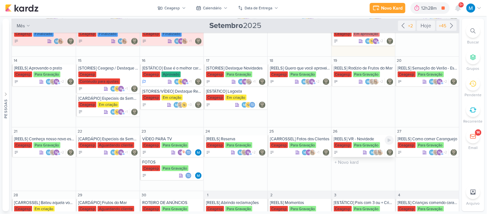
click at [357, 136] on div "[REELS] VR - Novidade" at bounding box center [364, 138] width 60 height 5
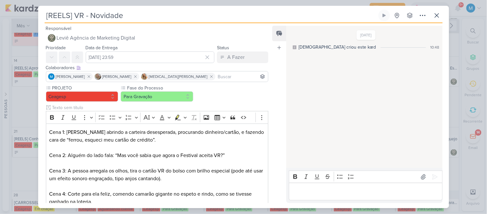
click at [224, 74] on input at bounding box center [242, 77] width 50 height 8
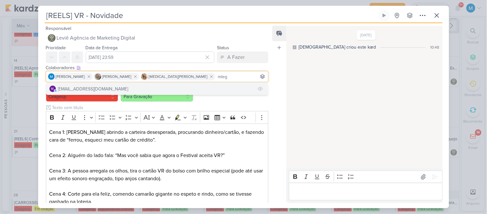
type input "mleg"
click at [188, 91] on button "m mlegnaioli@gmail.com" at bounding box center [157, 89] width 222 height 12
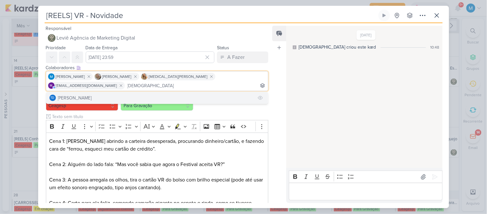
type input "thais"
click at [159, 92] on button "Td Thais de carvalho" at bounding box center [157, 98] width 222 height 12
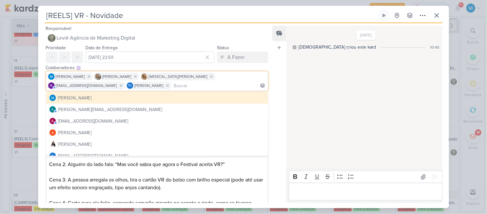
click at [275, 112] on div "Feed Atrelar email Solte o email para atrelar ao kard" at bounding box center [279, 114] width 14 height 177
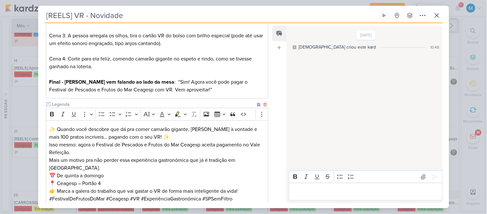
scroll to position [184, 0]
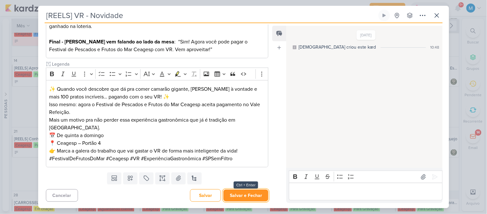
click at [256, 196] on button "Salvar e Fechar" at bounding box center [245, 195] width 45 height 12
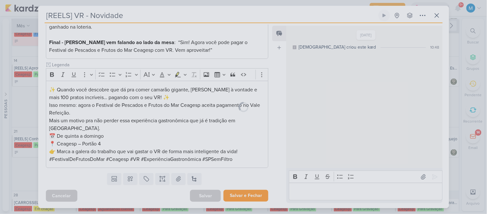
scroll to position [183, 0]
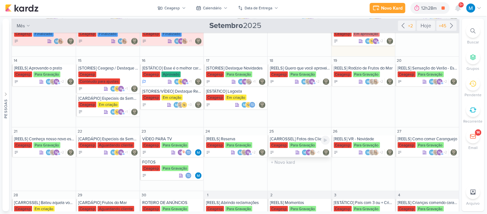
click at [302, 136] on div "[CARROSSEL] Fotos dos Clientes" at bounding box center [300, 138] width 60 height 5
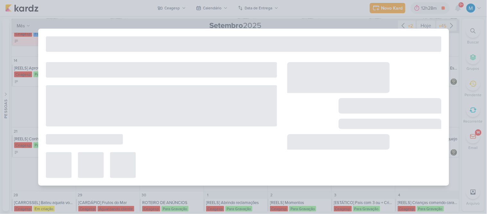
type input "[CARROSSEL] Fotos dos Clientes"
type input "25 de setembro de 2025 às 23:59"
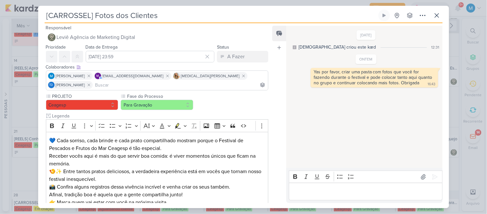
scroll to position [90, 0]
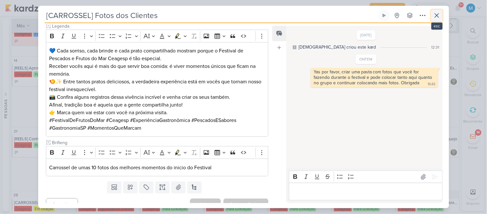
click at [438, 17] on icon at bounding box center [437, 16] width 8 height 8
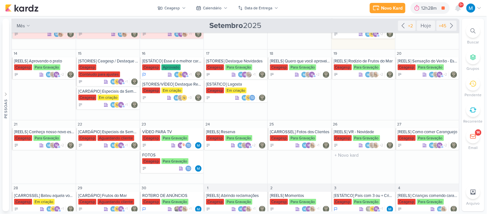
scroll to position [140, 0]
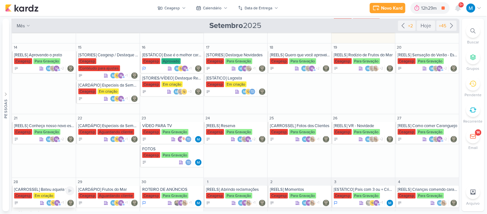
click at [55, 187] on div "[CARROSSEL] Bateu aquela vontade de frutos do mar? Vem para o Festival" at bounding box center [44, 189] width 60 height 5
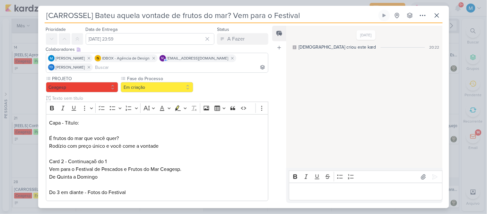
scroll to position [19, 0]
click at [48, 144] on div "Capa - Título: É frutos do mar que você quer? Rodízio com preço único e você co…" at bounding box center [157, 157] width 223 height 87
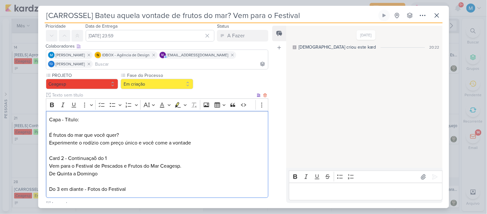
scroll to position [0, 0]
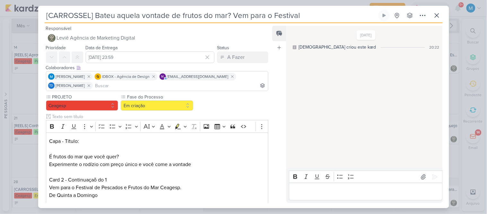
click at [117, 87] on input at bounding box center [180, 86] width 173 height 8
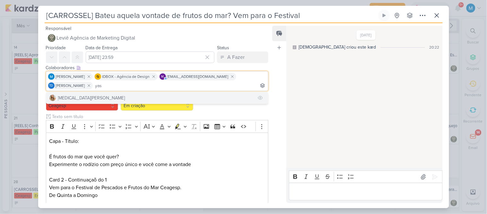
type input "yas"
click at [107, 97] on button "[MEDICAL_DATA][PERSON_NAME]" at bounding box center [157, 98] width 222 height 12
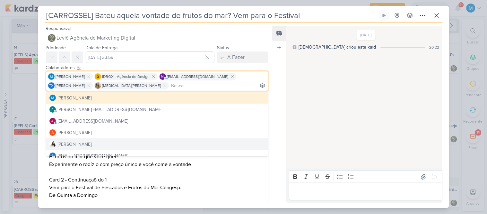
click at [203, 176] on p "Experimente o rodízio com preço único e você come a vontade Card 2 - Continuaça…" at bounding box center [157, 171] width 216 height 23
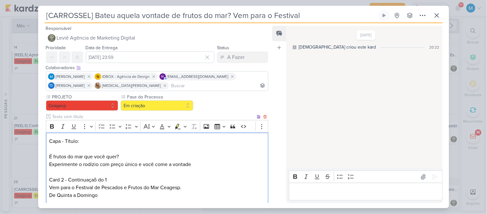
scroll to position [207, 0]
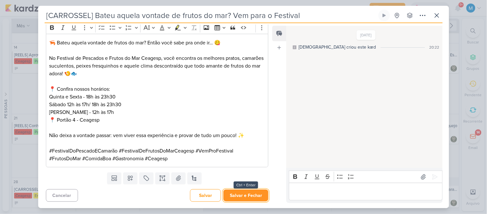
click at [245, 193] on button "Salvar e Fechar" at bounding box center [245, 195] width 45 height 12
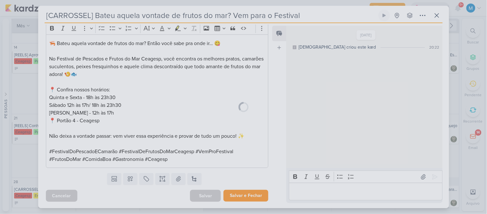
scroll to position [206, 0]
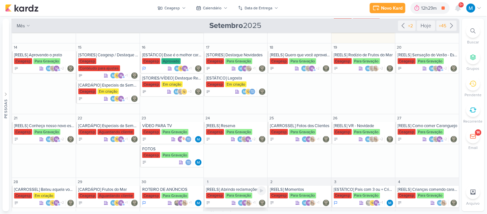
click at [248, 187] on div "[REELS] Abrindo reclamações" at bounding box center [236, 189] width 60 height 5
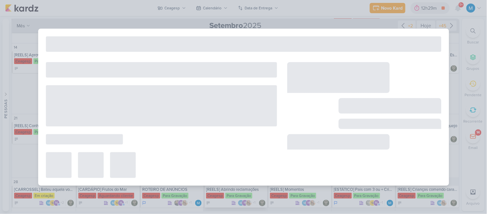
type input "[REELS] Abrindo reclamações"
type input "1 de outubro de 2025 às 23:59"
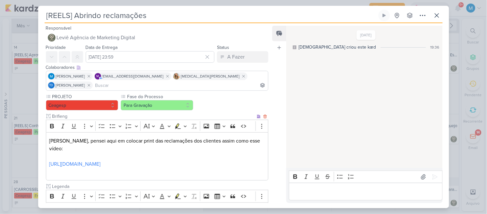
scroll to position [1, 0]
click at [249, 81] on input "sa" at bounding box center [180, 85] width 173 height 8
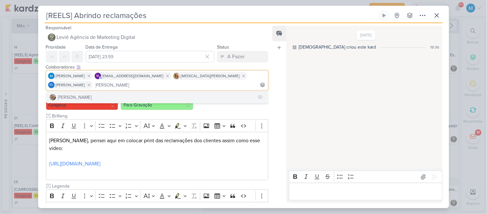
type input "sara"
click at [218, 91] on button "Sarah Violante" at bounding box center [157, 97] width 222 height 12
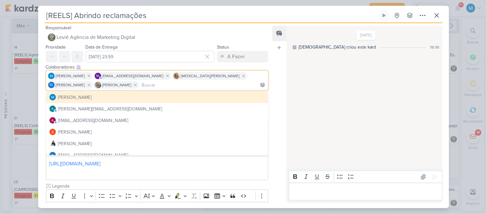
click at [281, 119] on div "Feed Atrelar email Solte o email para atrelar ao kard" at bounding box center [279, 114] width 14 height 177
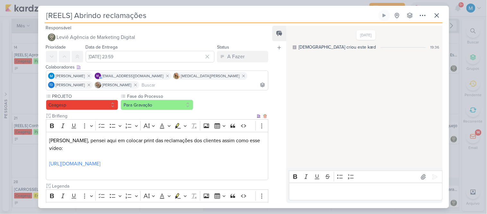
scroll to position [122, 0]
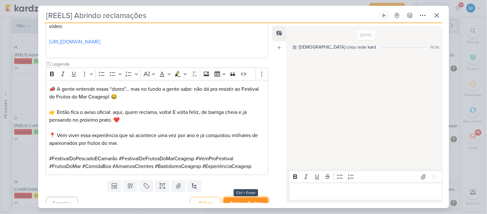
click at [254, 197] on button "Salvar e Fechar" at bounding box center [245, 203] width 45 height 12
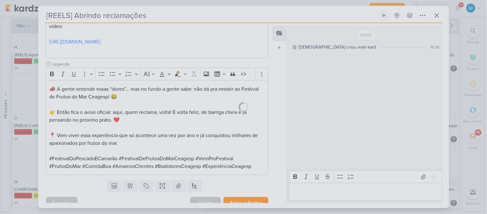
scroll to position [121, 0]
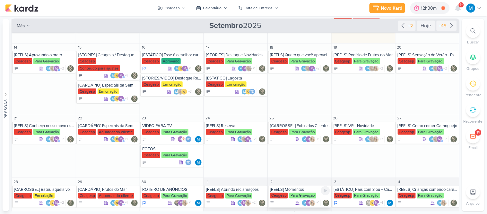
click at [283, 187] on div "[REELS] Momentos" at bounding box center [300, 189] width 60 height 5
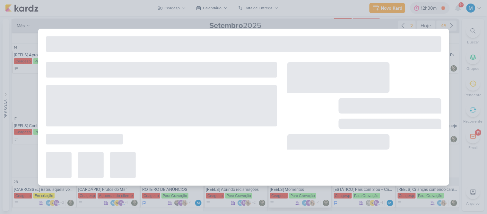
type input "[REELS] Momentos"
type input "2 de outubro de 2025 às 23:59"
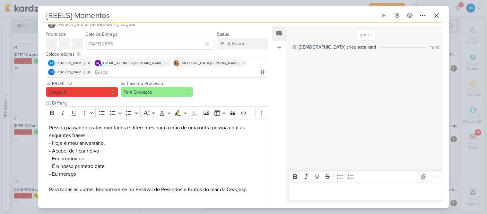
scroll to position [0, 0]
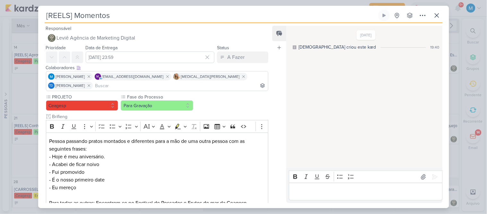
click at [252, 82] on input at bounding box center [180, 86] width 173 height 8
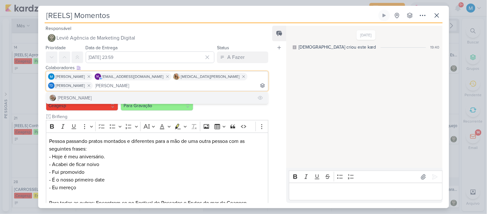
type input "sara"
click at [131, 92] on button "Sarah Violante" at bounding box center [157, 98] width 222 height 12
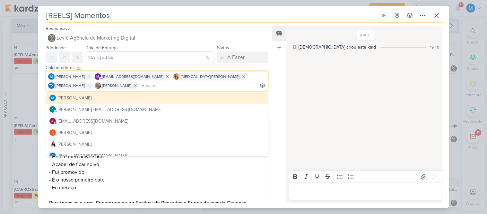
click at [279, 80] on div "Feed Atrelar email Solte o email para atrelar ao kard" at bounding box center [279, 114] width 14 height 177
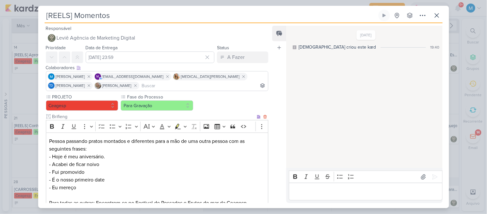
scroll to position [192, 0]
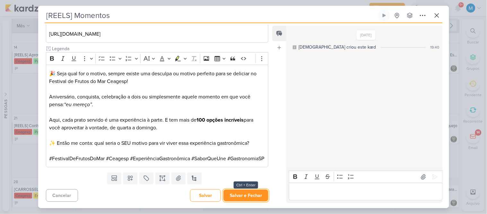
click at [253, 195] on button "Salvar e Fechar" at bounding box center [245, 195] width 45 height 12
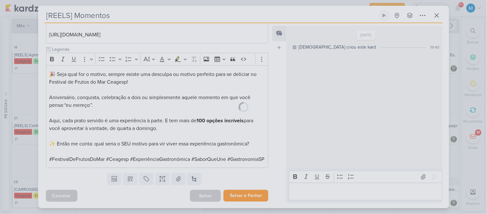
scroll to position [191, 0]
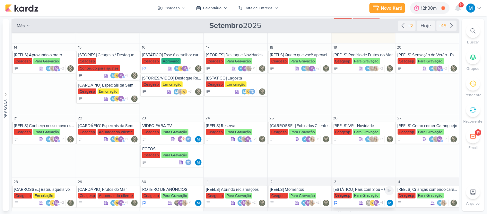
click at [367, 187] on div "[ESTÁTICO] Pais com 3 ou + Crianças - Crianças VIP" at bounding box center [364, 189] width 60 height 5
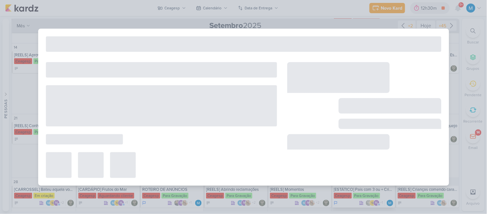
type input "[ESTÁTICO] Pais com 3 ou + Crianças - Crianças VIP"
type input "3 de outubro de 2025 às 23:59"
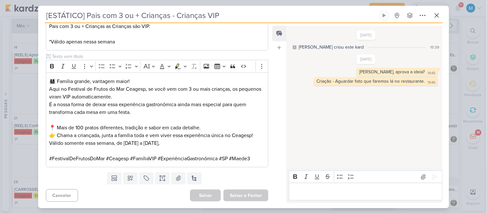
scroll to position [0, 0]
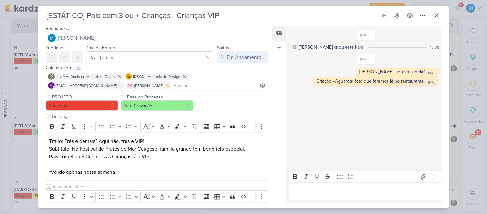
click at [165, 84] on icon at bounding box center [167, 85] width 4 height 4
click at [249, 82] on input at bounding box center [196, 86] width 141 height 8
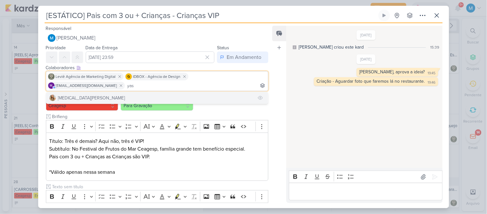
type input "yas"
click at [179, 92] on button "[MEDICAL_DATA][PERSON_NAME]" at bounding box center [157, 98] width 222 height 12
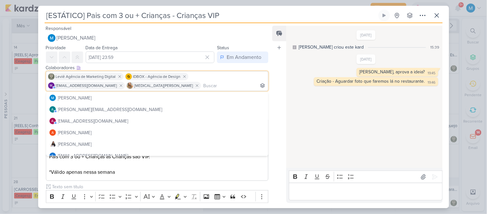
click at [281, 144] on div "Feed Atrelar email Solte o email para atrelar ao kard" at bounding box center [279, 114] width 14 height 177
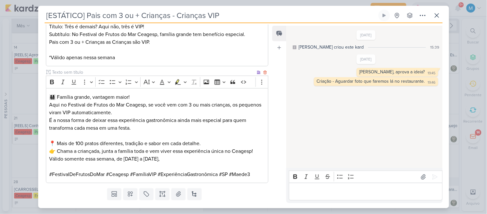
scroll to position [130, 0]
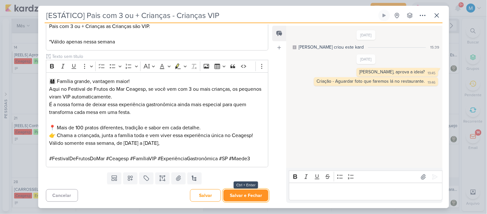
click at [252, 194] on button "Salvar e Fechar" at bounding box center [245, 195] width 45 height 12
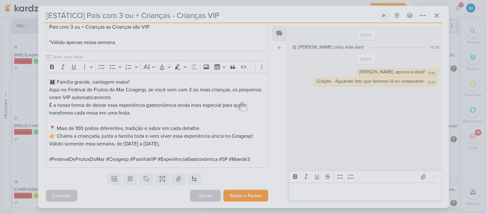
scroll to position [129, 0]
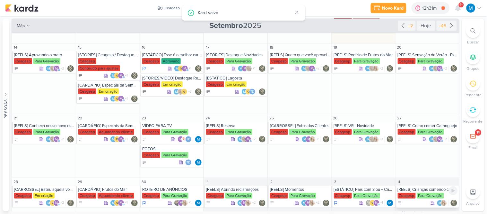
click at [422, 187] on div "[REELS] Crianças comendo caranguejo" at bounding box center [428, 189] width 60 height 5
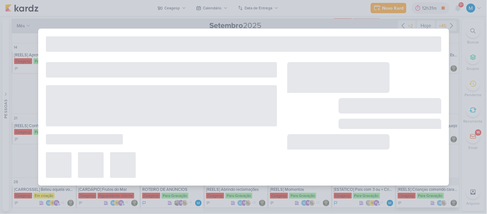
type input "[REELS] Crianças comendo caranguejo"
type input "4 de outubro de 2025 às 23:59"
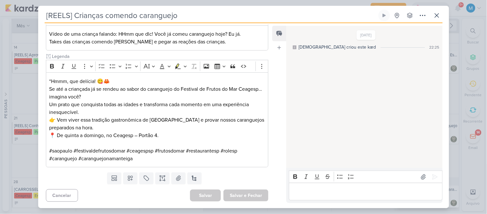
scroll to position [0, 0]
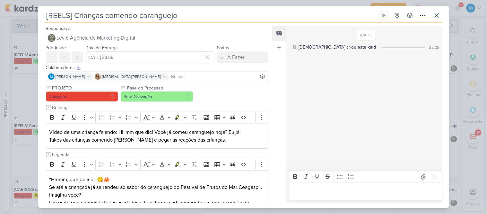
click at [225, 76] on input at bounding box center [218, 77] width 97 height 8
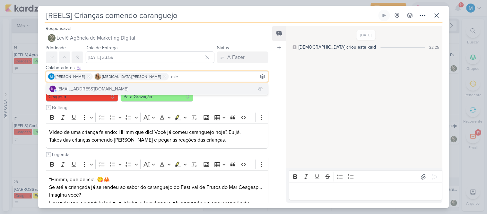
type input "mle"
click at [120, 86] on button "m mlegnaioli@gmail.com" at bounding box center [157, 89] width 222 height 12
type input "thais"
click at [110, 87] on button "Td Thais de carvalho" at bounding box center [157, 89] width 222 height 12
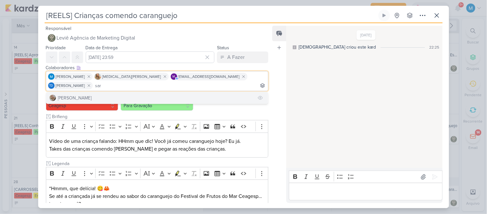
type input "sar"
click at [183, 92] on button "Sarah Violante" at bounding box center [157, 98] width 222 height 12
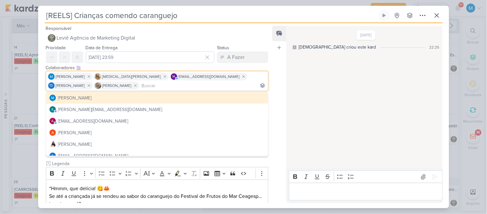
click at [283, 100] on div "Feed Atrelar email Solte o email para atrelar ao kard" at bounding box center [279, 114] width 14 height 177
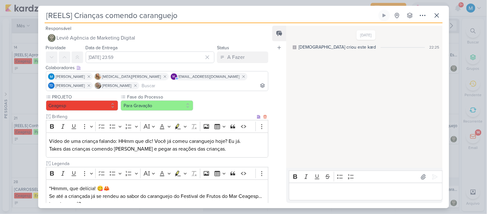
scroll to position [107, 0]
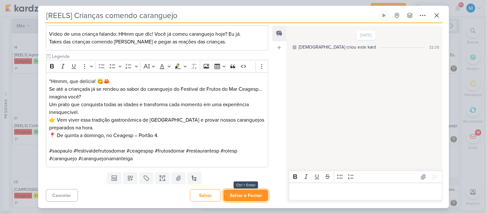
click at [239, 196] on button "Salvar e Fechar" at bounding box center [245, 195] width 45 height 12
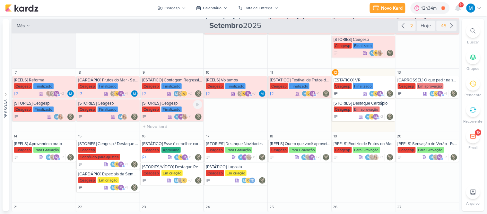
scroll to position [51, 0]
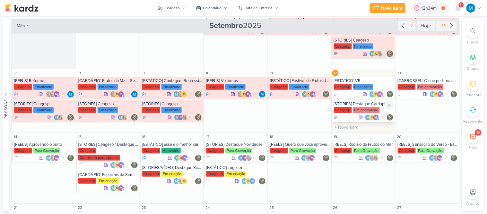
click at [357, 105] on div "[STORIES] Destaque Cardápio" at bounding box center [364, 103] width 60 height 5
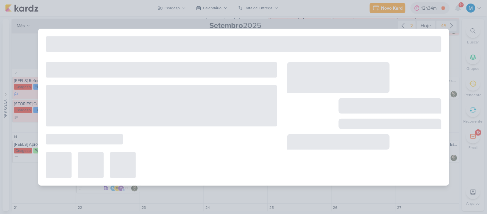
type input "[STORIES] Destaque Cardápio"
type input "12 de setembro de 2025 às 23:59"
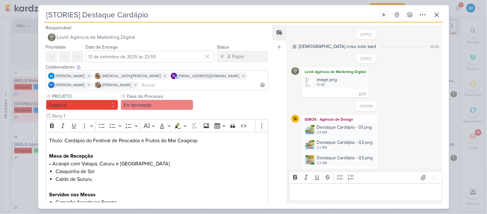
scroll to position [212, 0]
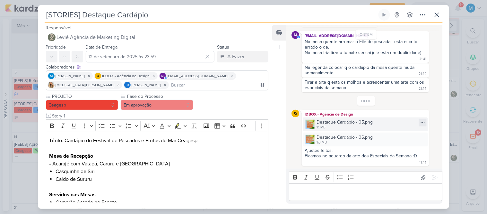
click at [312, 121] on img at bounding box center [310, 123] width 9 height 9
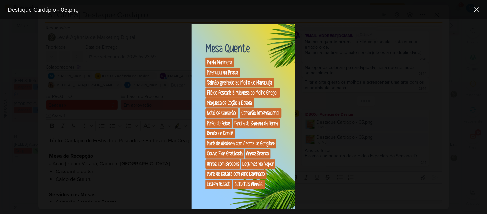
click at [345, 105] on div at bounding box center [243, 116] width 487 height 194
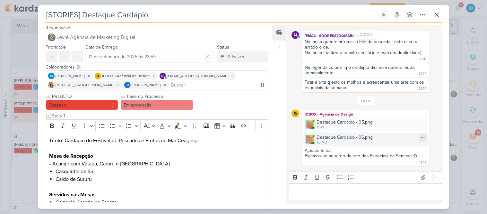
click at [310, 137] on img at bounding box center [310, 139] width 9 height 9
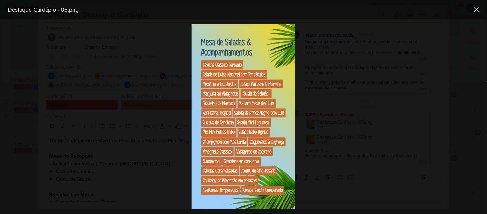
click at [342, 92] on div at bounding box center [243, 116] width 487 height 194
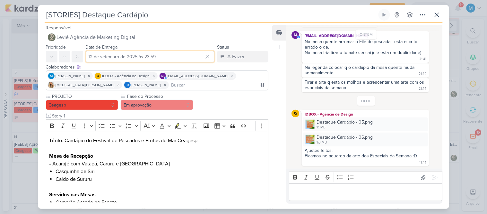
click at [102, 53] on input "12 de setembro de 2025 às 23:59" at bounding box center [150, 57] width 129 height 12
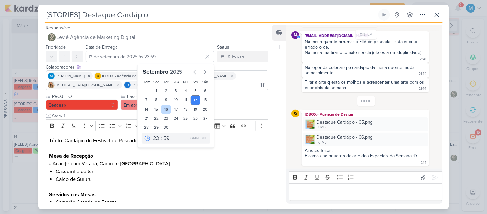
click at [164, 110] on div "16" at bounding box center [166, 109] width 10 height 9
type input "16 de setembro de 2025 às 23:59"
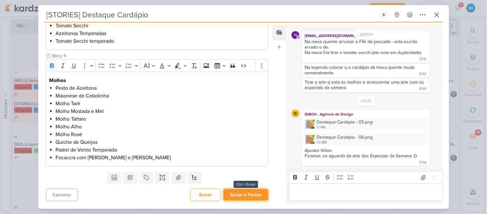
click at [246, 196] on button "Salvar e Fechar" at bounding box center [245, 194] width 45 height 12
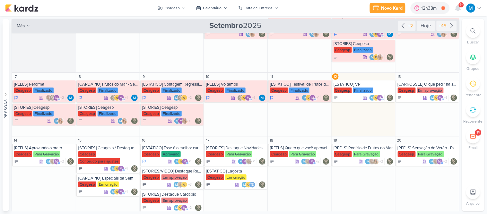
scroll to position [163, 0]
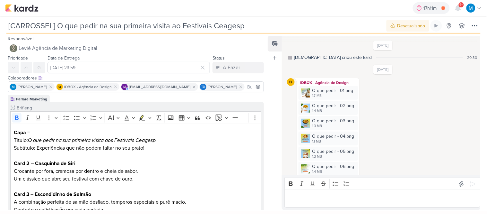
scroll to position [217, 0]
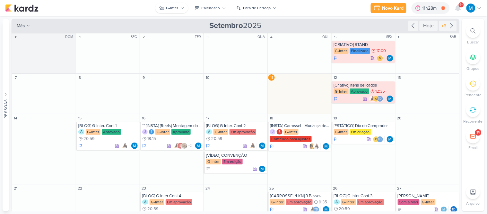
scroll to position [32, 0]
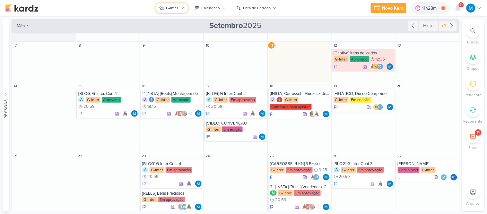
click at [182, 7] on icon at bounding box center [182, 8] width 4 height 4
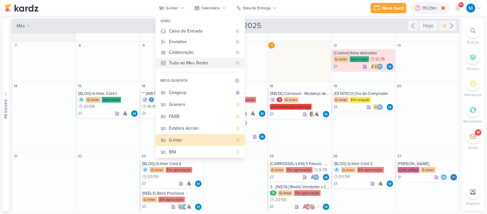
click at [187, 62] on div "Tudo ao Meu Redor" at bounding box center [200, 62] width 63 height 7
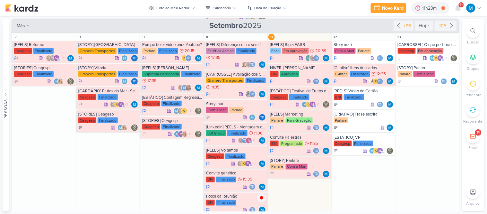
scroll to position [170, 0]
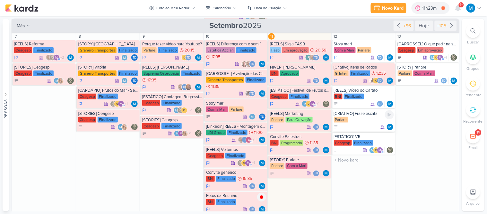
click at [356, 116] on div "[CRIATIVO] Frase escrita" at bounding box center [364, 113] width 60 height 5
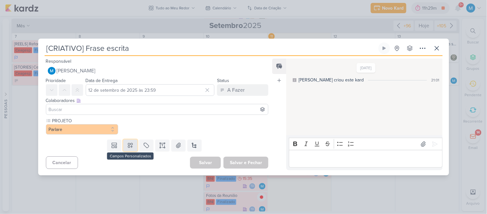
click at [133, 142] on button at bounding box center [130, 145] width 14 height 12
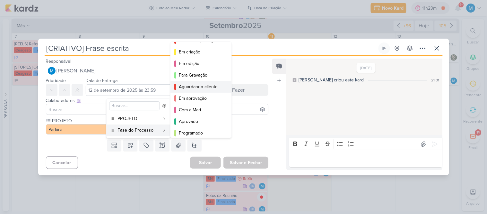
scroll to position [44, 0]
click at [195, 132] on div "Finalizado" at bounding box center [201, 132] width 45 height 7
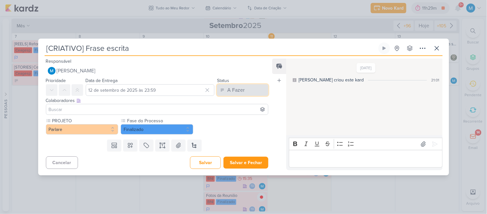
click at [256, 92] on button "A Fazer" at bounding box center [242, 90] width 51 height 12
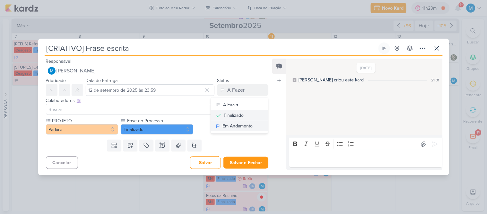
drag, startPoint x: 238, startPoint y: 123, endPoint x: 235, endPoint y: 111, distance: 12.4
click at [235, 111] on div "A Fazer Finalizado Em Andamento" at bounding box center [240, 115] width 58 height 36
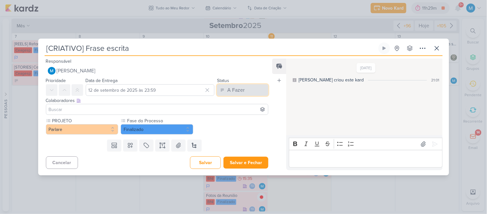
click at [240, 90] on div "A Fazer" at bounding box center [235, 90] width 17 height 8
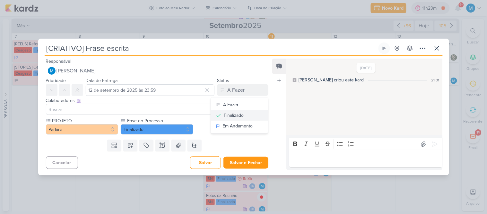
click at [234, 116] on div "Finalizado" at bounding box center [234, 115] width 20 height 7
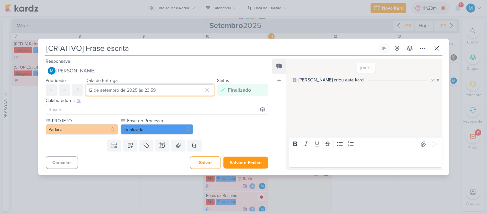
click at [153, 89] on input "12 de setembro de 2025 às 23:59" at bounding box center [150, 90] width 129 height 12
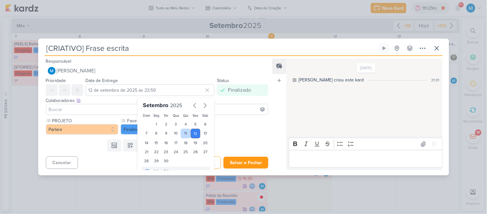
click at [184, 132] on div "11" at bounding box center [186, 133] width 10 height 10
type input "11 de setembro de 2025 às 23:59"
click at [249, 164] on button "Salvar e Fechar" at bounding box center [245, 162] width 45 height 12
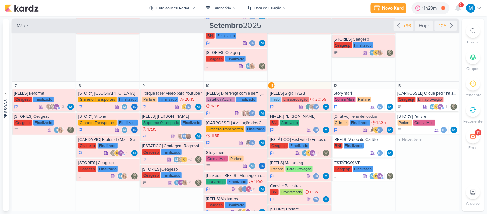
scroll to position [114, 0]
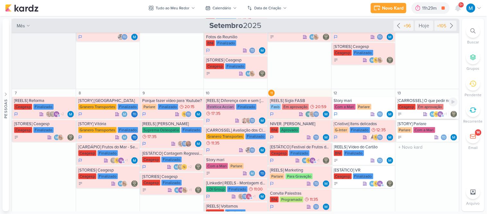
click at [427, 102] on div "[CARROSSEL] O que pedir na sua primeira visita ao Festivais Ceagesp" at bounding box center [428, 100] width 60 height 5
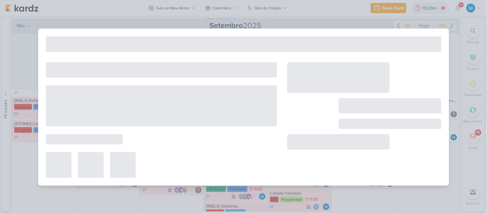
type input "[CARROSSEL] O que pedir na sua primeira visita ao Festivais Ceagesp"
type input "13 de setembro de 2025 às 23:59"
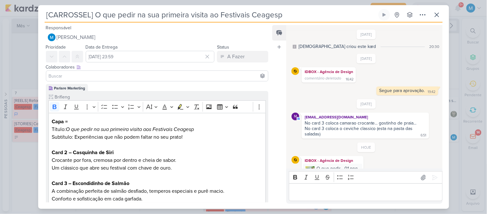
scroll to position [113, 0]
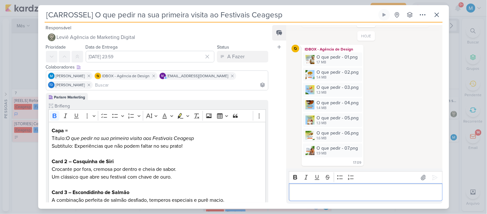
click at [315, 188] on div "Editor editing area: main" at bounding box center [365, 192] width 153 height 18
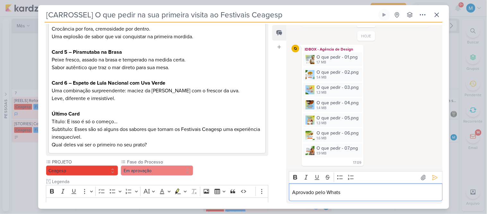
scroll to position [219, 0]
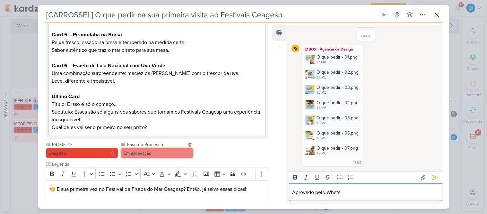
click at [157, 149] on button "Em aprovação" at bounding box center [157, 153] width 73 height 10
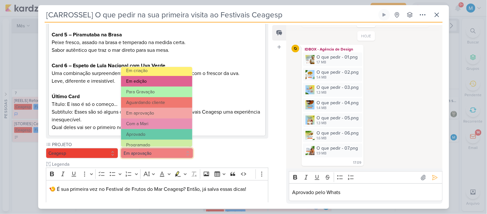
scroll to position [47, 0]
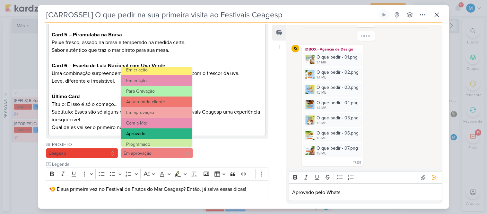
click at [158, 130] on button "Aprovado" at bounding box center [156, 133] width 71 height 11
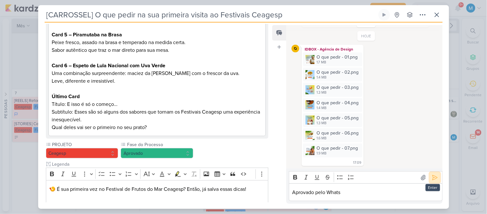
click at [434, 180] on button at bounding box center [435, 177] width 10 height 10
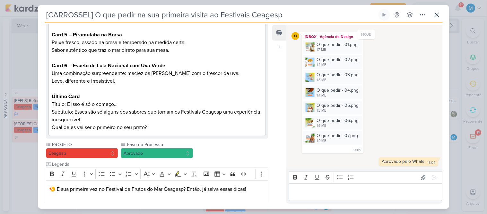
scroll to position [327, 0]
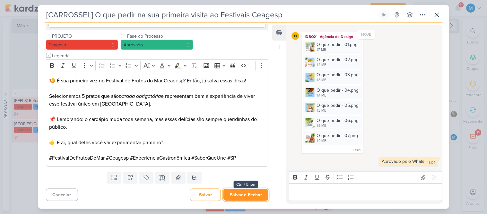
click at [255, 195] on button "Salvar e Fechar" at bounding box center [245, 194] width 45 height 12
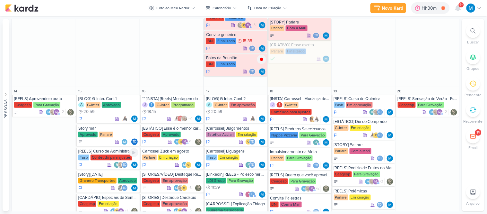
scroll to position [336, 0]
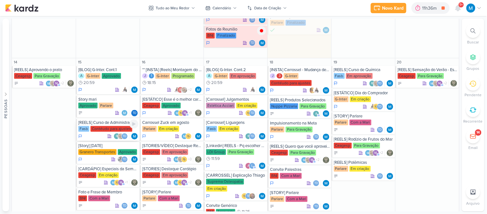
click at [102, 120] on div "[REELS] Curso de Administração" at bounding box center [108, 122] width 60 height 5
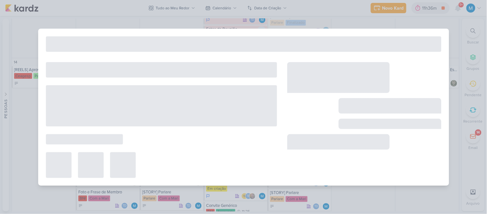
scroll to position [0, 0]
type input "[REELS] Curso de Administração"
type input "15 de setembro de 2025 às 23:59"
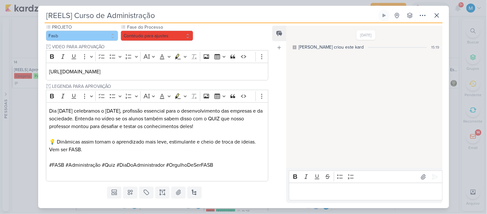
scroll to position [182, 0]
drag, startPoint x: 235, startPoint y: 71, endPoint x: 0, endPoint y: 78, distance: 234.8
click at [0, 78] on div "[REELS] Curso de Administração Criado por mim" at bounding box center [243, 107] width 487 height 214
copy p "https://drive.google.com/drive/folders/1iX067MA8zF1BitXG4LW26Yf2QEQ31MQw"
click at [440, 12] on icon at bounding box center [437, 16] width 8 height 8
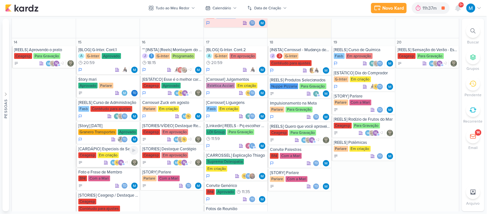
scroll to position [370, 0]
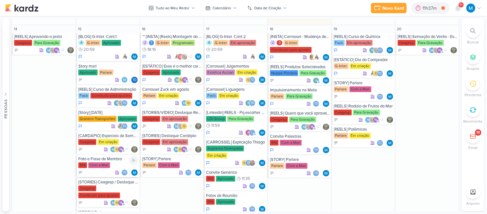
click at [111, 156] on div "Foto e Frase de Membro" at bounding box center [108, 158] width 60 height 5
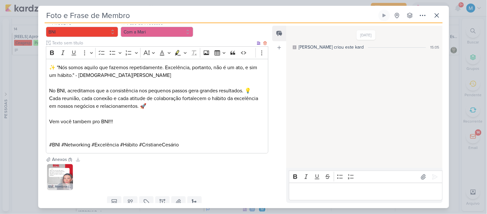
scroll to position [88, 0]
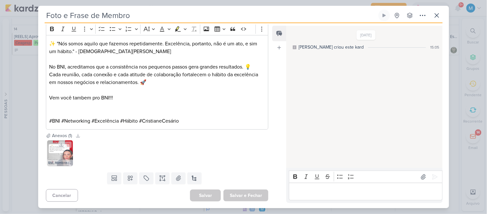
click at [64, 155] on img at bounding box center [60, 153] width 26 height 26
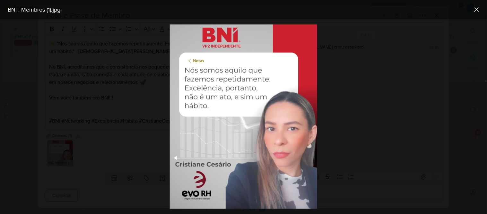
click at [341, 121] on div at bounding box center [243, 116] width 487 height 194
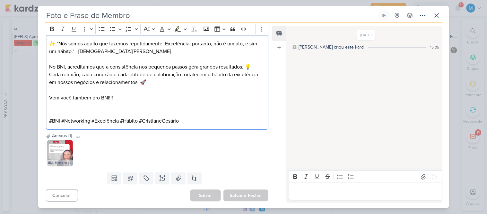
click at [189, 111] on p "Editor editing area: main" at bounding box center [157, 113] width 216 height 8
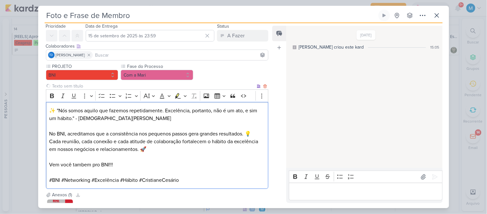
scroll to position [0, 0]
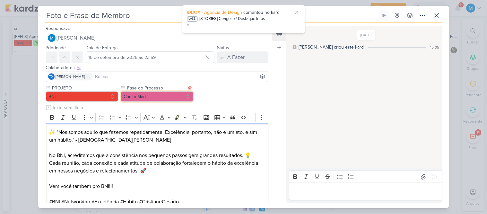
click at [149, 96] on button "Com a Mari" at bounding box center [157, 96] width 73 height 10
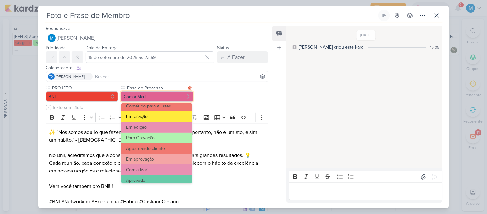
scroll to position [37, 0]
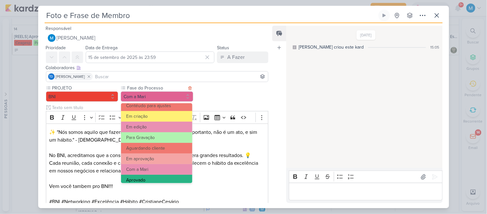
click at [151, 178] on button "Aprovado" at bounding box center [156, 179] width 71 height 11
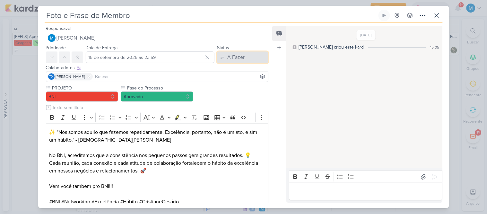
click at [240, 55] on div "A Fazer" at bounding box center [235, 57] width 17 height 8
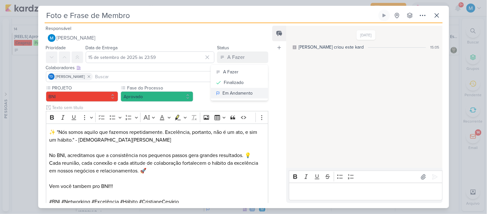
click at [240, 93] on div "Em Andamento" at bounding box center [238, 93] width 30 height 7
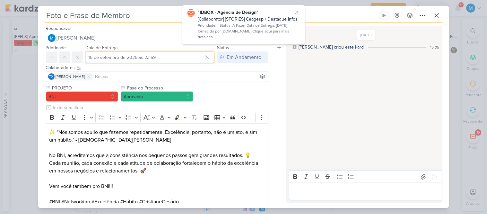
click at [150, 56] on input "15 de setembro de 2025 às 23:59" at bounding box center [150, 57] width 129 height 12
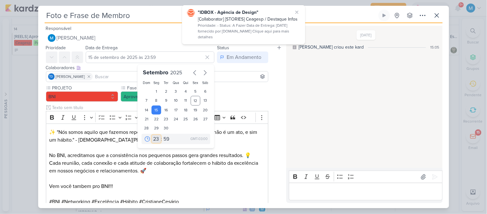
click at [155, 137] on select "00 01 02 03 04 05 06 07 08 09 10 11 12 13 14 15 16 17 18 19 20 21 22 23" at bounding box center [156, 139] width 9 height 8
select select "11"
click at [152, 135] on select "00 01 02 03 04 05 06 07 08 09 10 11 12 13 14 15 16 17 18 19 20 21 22 23" at bounding box center [156, 139] width 9 height 8
type input "15 de setembro de 2025 às 11:59"
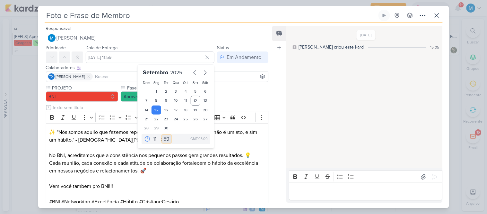
click at [165, 137] on select "00 05 10 15 20 25 30 35 40 45 50 55 59" at bounding box center [166, 139] width 9 height 8
select select "35"
click at [162, 135] on select "00 05 10 15 20 25 30 35 40 45 50 55 59" at bounding box center [166, 139] width 9 height 8
type input "15 de setembro de 2025 às 11:35"
click at [196, 175] on p "Editor editing area: main" at bounding box center [157, 178] width 216 height 8
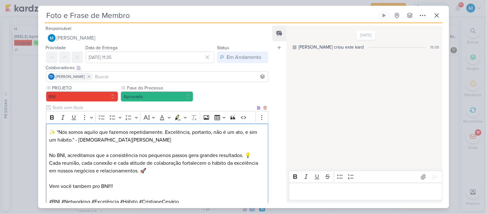
scroll to position [81, 0]
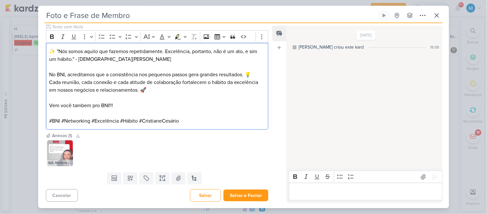
click at [296, 191] on p "Editor editing area: main" at bounding box center [365, 192] width 147 height 8
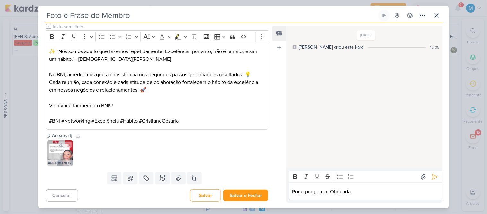
click at [65, 153] on img at bounding box center [60, 153] width 26 height 26
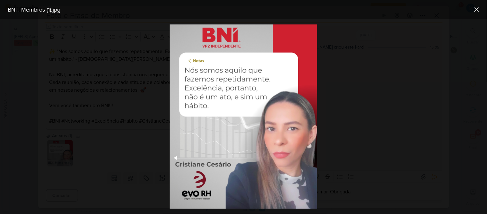
click at [348, 120] on div at bounding box center [243, 116] width 487 height 194
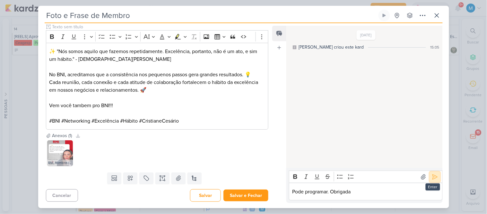
click at [432, 177] on icon at bounding box center [435, 176] width 6 height 6
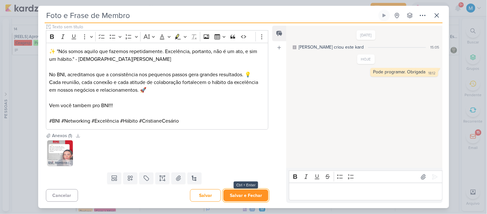
click at [250, 195] on button "Salvar e Fechar" at bounding box center [245, 195] width 45 height 12
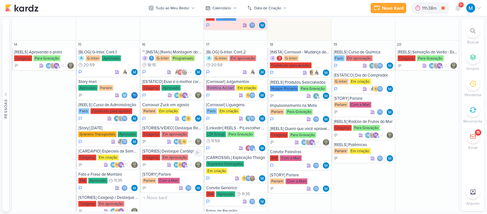
scroll to position [354, 0]
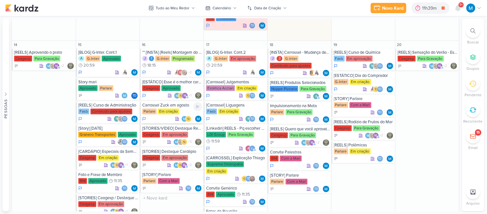
click at [171, 103] on div "Carrossel Zuck em agosto" at bounding box center [172, 104] width 60 height 5
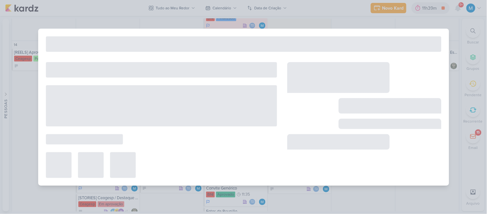
type input "Carrossel Zuck em agosto"
type input "16 de setembro de 2025 às 23:59"
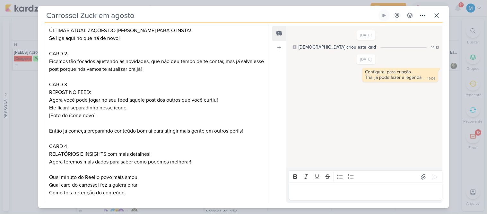
scroll to position [0, 0]
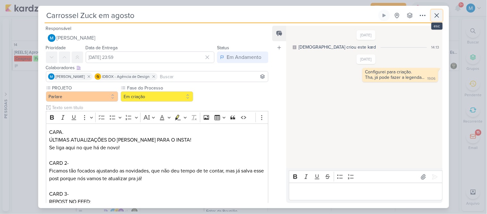
click at [438, 17] on icon at bounding box center [437, 15] width 4 height 4
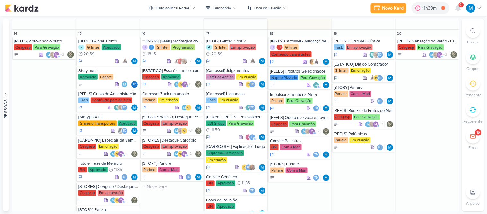
scroll to position [360, 0]
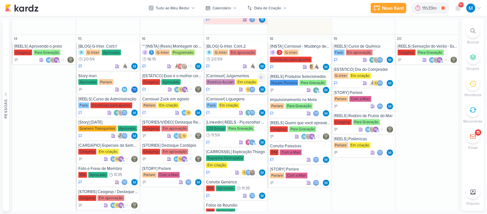
click at [229, 75] on div "[Carrossel] Julgamentos" at bounding box center [236, 75] width 60 height 5
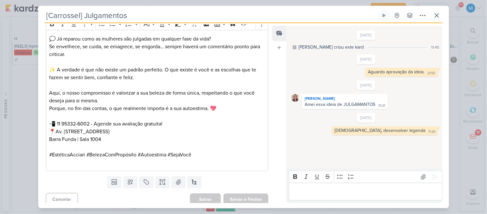
scroll to position [352, 0]
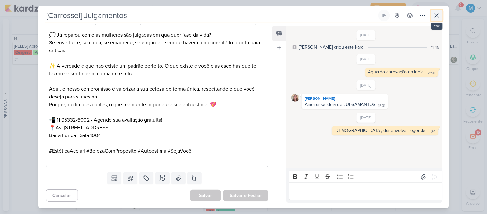
click at [439, 15] on icon at bounding box center [437, 16] width 8 height 8
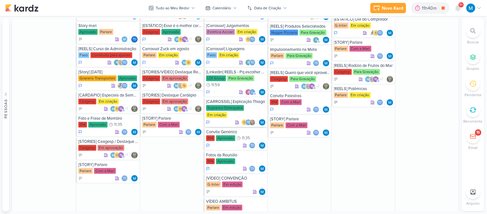
scroll to position [410, 0]
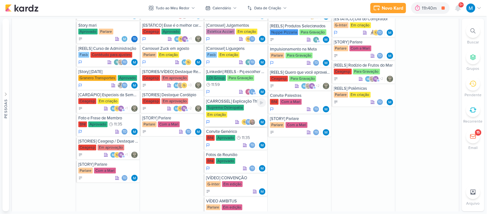
click at [233, 99] on div "[CARROSSEL] Explicação Thiago" at bounding box center [236, 101] width 60 height 5
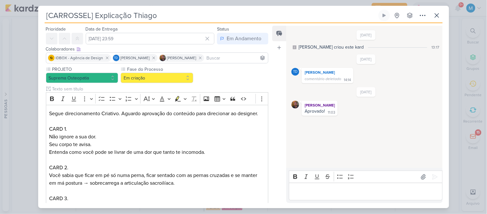
scroll to position [0, 0]
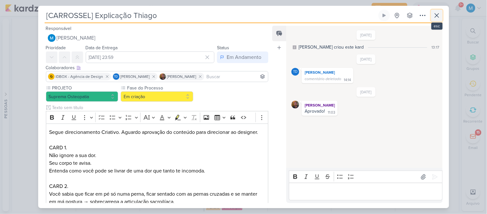
click at [440, 15] on icon at bounding box center [437, 16] width 8 height 8
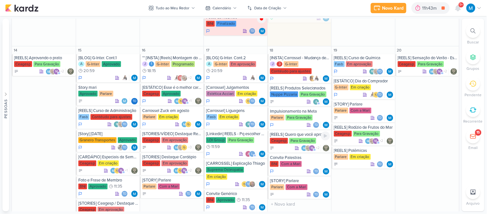
scroll to position [348, 0]
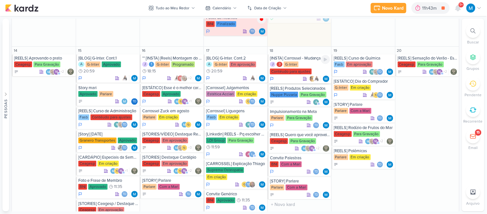
click at [307, 59] on div "[INSTA] Carrossel - Mudança de PETS" at bounding box center [300, 58] width 60 height 5
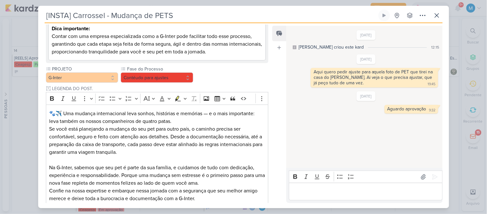
scroll to position [583, 0]
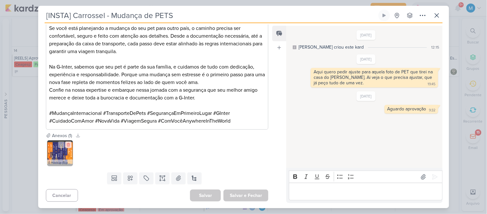
click at [70, 145] on icon at bounding box center [68, 144] width 4 height 4
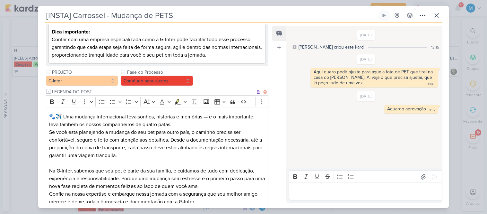
scroll to position [477, 0]
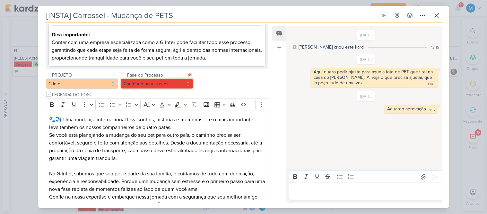
click at [177, 81] on button "Contéudo para ajustes" at bounding box center [157, 83] width 73 height 10
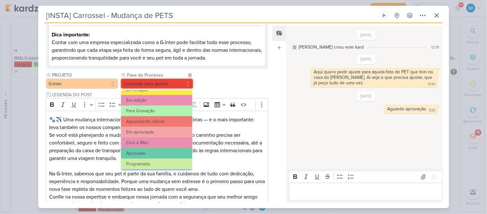
scroll to position [62, 0]
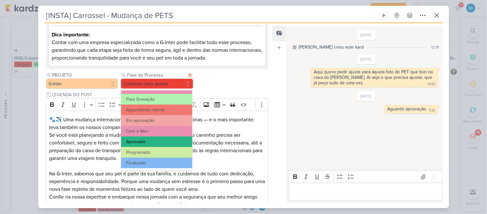
click at [148, 140] on button "Aprovado" at bounding box center [156, 141] width 71 height 11
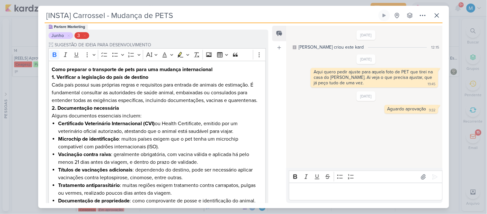
scroll to position [0, 0]
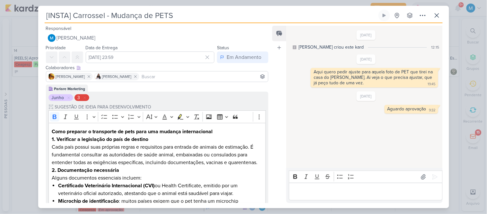
click at [166, 77] on input at bounding box center [204, 77] width 127 height 8
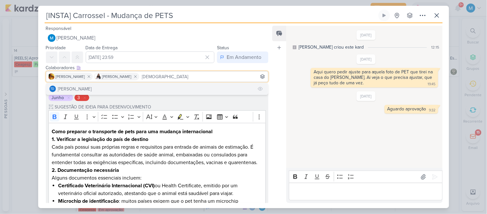
type input "thais"
click at [133, 88] on button "Td Thais de carvalho" at bounding box center [157, 89] width 222 height 12
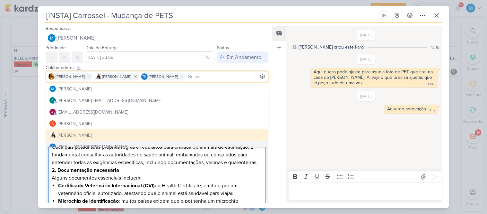
click at [220, 172] on p "2. Documentação necessária Alguns documentos essenciais incluem:" at bounding box center [157, 173] width 211 height 15
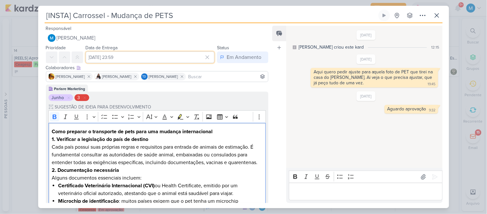
click at [146, 57] on input "18 de setembro de 2025 às 23:59" at bounding box center [150, 57] width 129 height 12
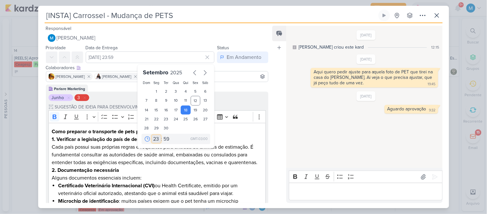
click at [152, 139] on select "00 01 02 03 04 05 06 07 08 09 10 11 12 13 14 15 16 17 18 19 20 21 22 23" at bounding box center [156, 139] width 9 height 8
select select "11"
click at [152, 135] on select "00 01 02 03 04 05 06 07 08 09 10 11 12 13 14 15 16 17 18 19 20 21 22 23" at bounding box center [156, 139] width 9 height 8
type input "18 de setembro de 2025 às 11:59"
click at [165, 140] on select "00 05 10 15 20 25 30 35 40 45 50 55 59" at bounding box center [166, 139] width 9 height 8
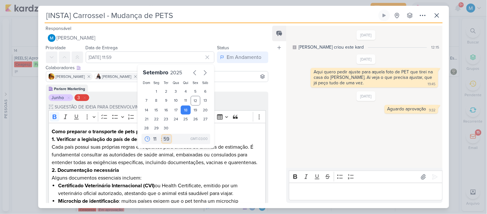
select select "45"
click at [162, 135] on select "00 05 10 15 20 25 30 35 40 45 50 55 59" at bounding box center [166, 139] width 9 height 8
type input "18 de setembro de 2025 às 11:45"
click at [188, 172] on p "2. Documentação necessária Alguns documentos essenciais incluem:" at bounding box center [157, 173] width 211 height 15
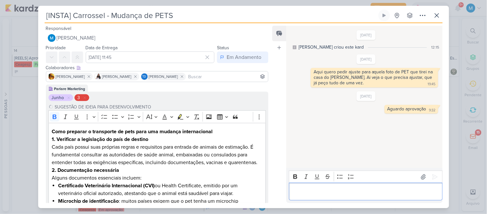
click at [305, 190] on p "Editor editing area: main" at bounding box center [365, 192] width 147 height 8
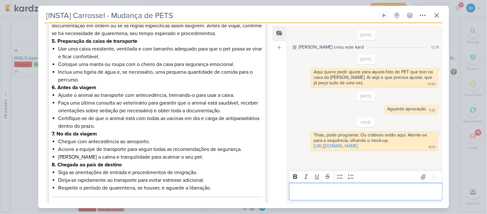
scroll to position [546, 0]
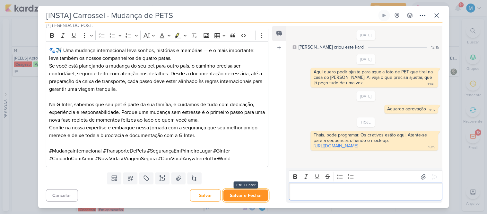
click at [253, 197] on button "Salvar e Fechar" at bounding box center [245, 195] width 45 height 12
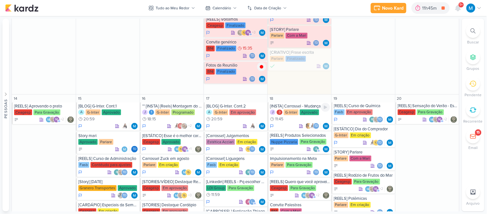
scroll to position [301, 0]
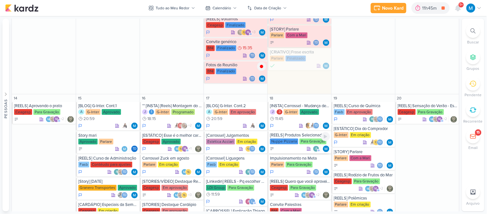
click at [302, 136] on div "[REELS] Produtos Selecionados" at bounding box center [300, 135] width 60 height 5
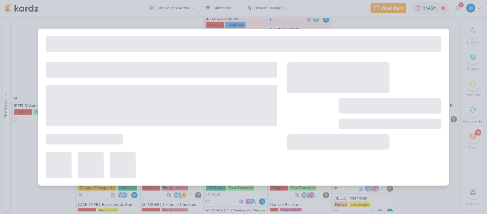
type input "[REELS] Produtos Selecionados"
type input "18 de setembro de 2025 às 23:59"
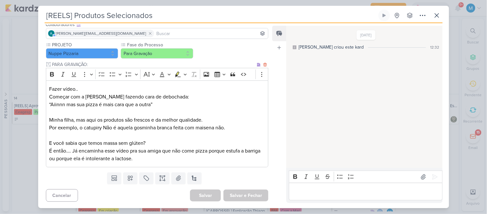
scroll to position [0, 0]
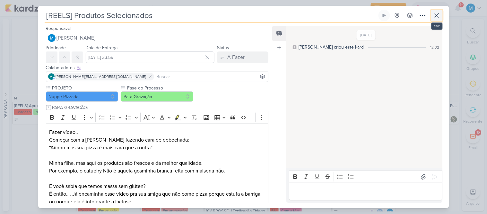
click at [438, 14] on icon at bounding box center [437, 15] width 4 height 4
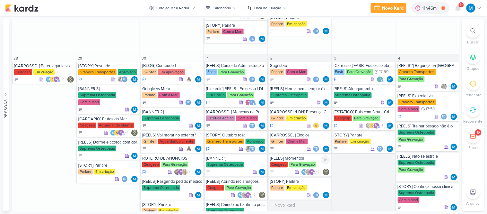
scroll to position [944, 0]
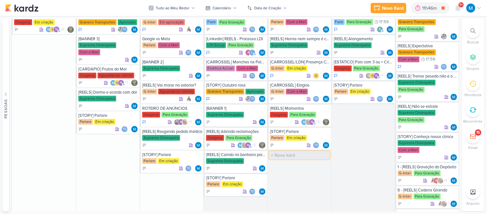
click at [290, 151] on input "text" at bounding box center [299, 155] width 61 height 8
type input "[REELS] Corra atrás dos seus sonhos"
click at [296, 151] on div "[REELS] Corra atrás dos seus sonhos" at bounding box center [300, 158] width 64 height 15
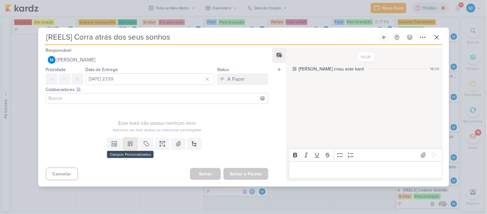
click at [130, 143] on icon at bounding box center [130, 143] width 6 height 6
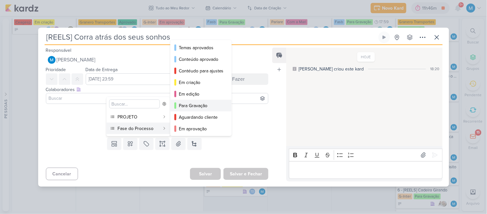
click at [202, 104] on div "Para Gravação" at bounding box center [201, 105] width 45 height 7
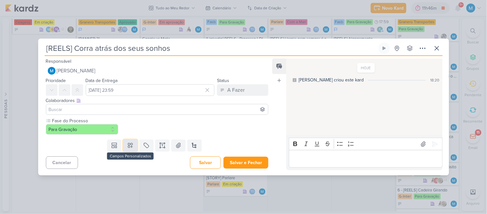
click at [129, 143] on icon at bounding box center [130, 145] width 4 height 4
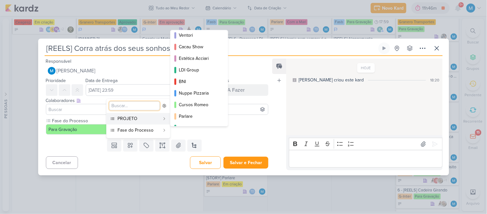
scroll to position [70, 0]
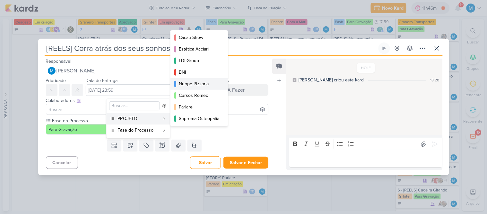
click at [198, 81] on div "Nuppe Pizzaria" at bounding box center [199, 83] width 41 height 7
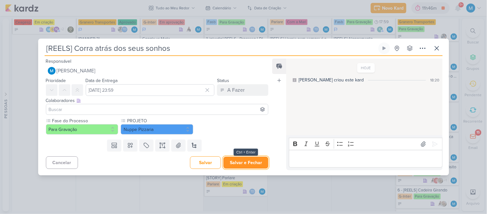
click at [253, 160] on button "Salvar e Fechar" at bounding box center [245, 162] width 45 height 12
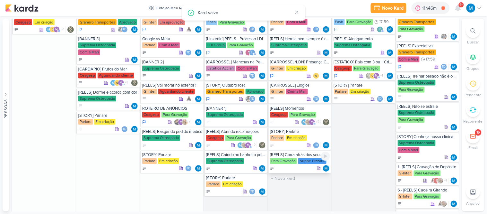
click at [296, 152] on div "[REELS] Corra atrás dos seus sonhos" at bounding box center [300, 154] width 60 height 5
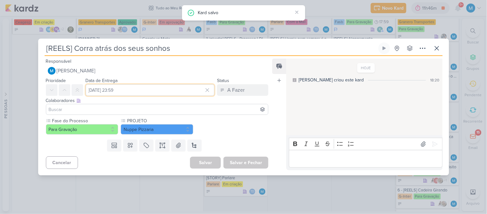
click at [135, 86] on input "2 de outubro de 2025 às 23:59" at bounding box center [150, 90] width 129 height 12
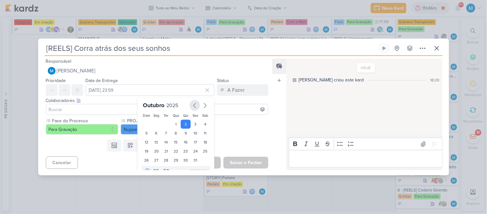
click at [191, 106] on icon "button" at bounding box center [195, 105] width 8 height 8
click at [184, 142] on div "18" at bounding box center [186, 142] width 10 height 9
type input "18 de setembro de 2025 às 23:59"
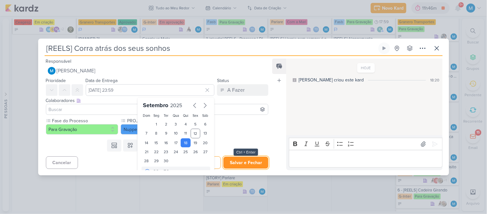
click at [245, 161] on button "Salvar e Fechar" at bounding box center [245, 162] width 45 height 12
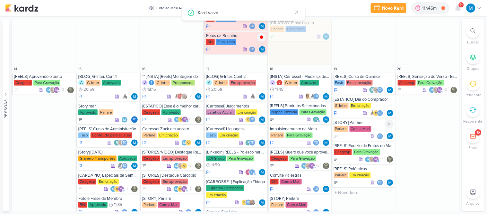
scroll to position [367, 0]
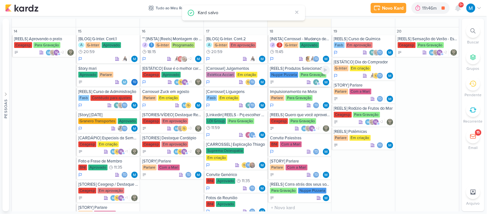
click at [309, 69] on div "[REELS] Produtos Selecionados" at bounding box center [300, 68] width 60 height 5
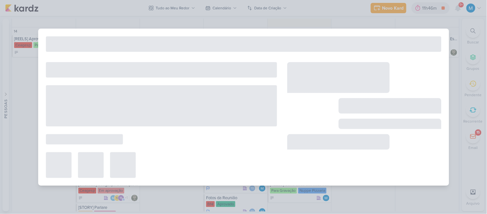
type input "[REELS] Produtos Selecionados"
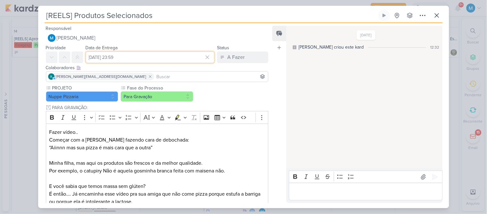
click at [130, 60] on input "18 de setembro de 2025 às 23:59" at bounding box center [150, 57] width 129 height 12
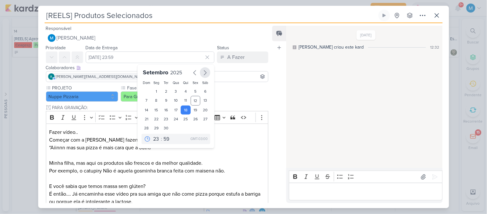
click at [204, 71] on icon "button" at bounding box center [205, 72] width 2 height 4
click at [185, 92] on div "2" at bounding box center [186, 91] width 10 height 9
type input "2 de outubro de 2025 às 23:59"
click at [244, 156] on p "Editor editing area: main" at bounding box center [157, 155] width 216 height 8
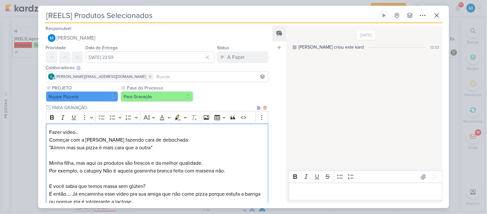
scroll to position [43, 0]
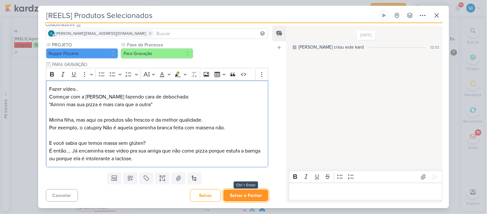
click at [254, 192] on button "Salvar e Fechar" at bounding box center [245, 195] width 45 height 12
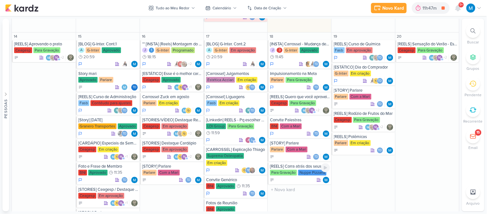
scroll to position [363, 0]
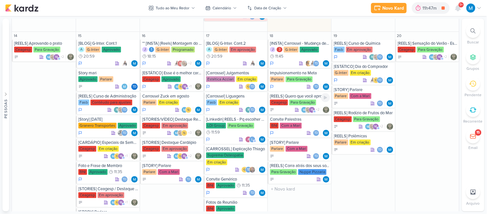
click at [303, 97] on div "[REELS] Quero que você aproveite" at bounding box center [300, 95] width 60 height 5
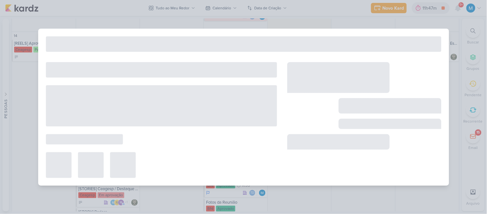
type input "[REELS] Quero que você aproveite"
type input "18 de setembro de 2025 às 23:59"
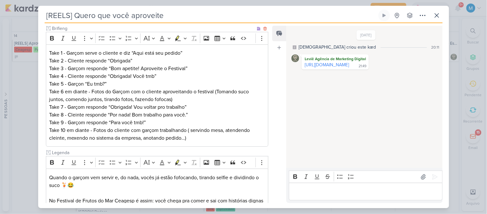
scroll to position [0, 0]
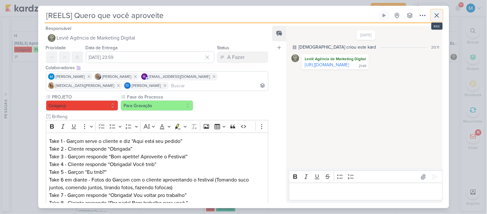
click at [434, 19] on icon at bounding box center [437, 16] width 8 height 8
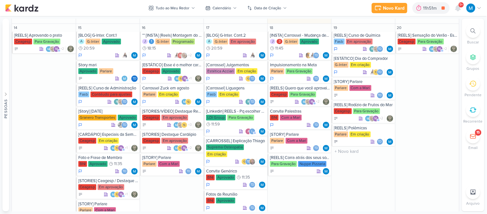
scroll to position [371, 0]
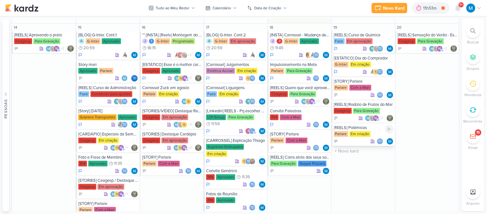
click at [354, 130] on div "[REELS] Polêmicas Parlare Em criação Td" at bounding box center [364, 135] width 64 height 22
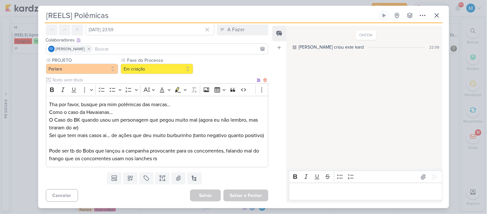
scroll to position [0, 0]
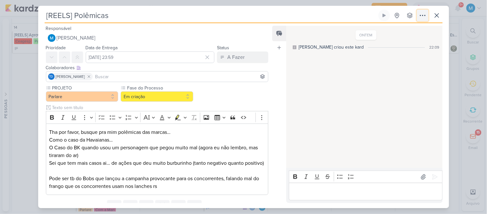
click at [425, 15] on icon at bounding box center [423, 16] width 8 height 8
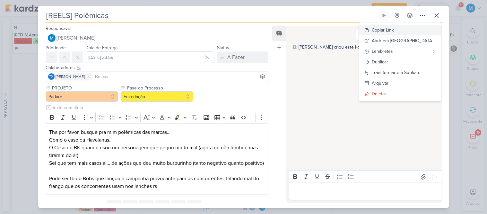
click at [394, 29] on div "Copiar Link" at bounding box center [383, 30] width 22 height 7
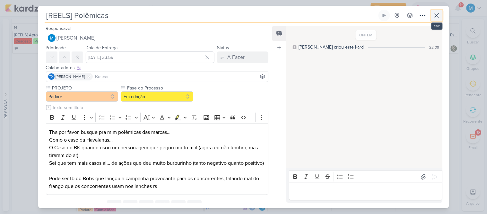
click at [435, 15] on icon at bounding box center [437, 16] width 8 height 8
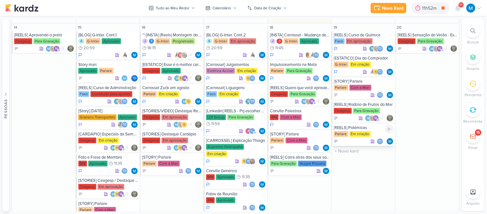
click at [360, 127] on div "[REELS] Polêmicas" at bounding box center [364, 127] width 60 height 5
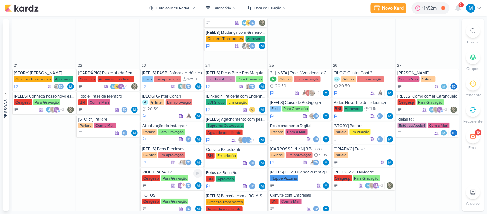
scroll to position [671, 0]
click at [37, 93] on div "[REELS] Conheça nosso novo espaço" at bounding box center [44, 95] width 60 height 5
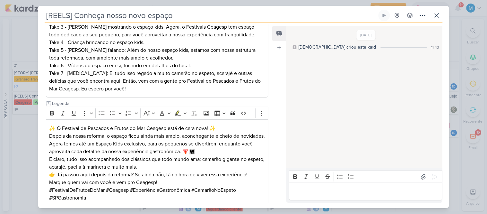
scroll to position [10, 0]
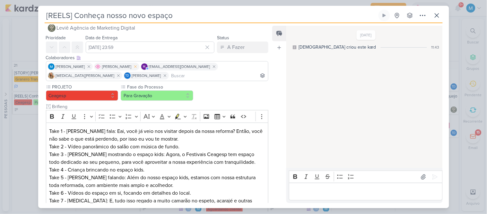
click at [134, 66] on icon at bounding box center [135, 66] width 4 height 4
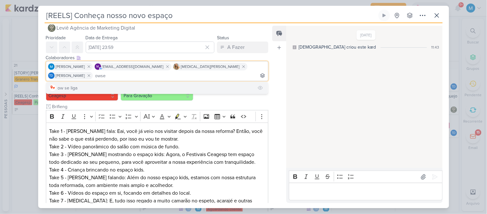
type input "owse"
click at [164, 82] on button "ow se liga" at bounding box center [157, 88] width 222 height 12
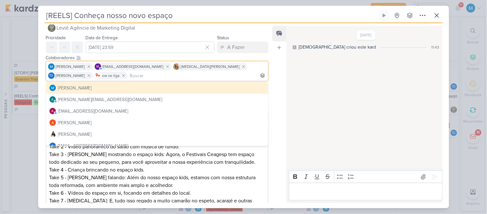
click at [283, 89] on div "Feed Atrelar email Solte o email para atrelar ao kard" at bounding box center [279, 114] width 14 height 177
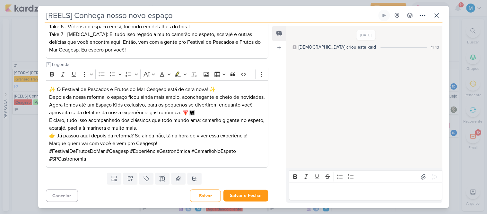
scroll to position [0, 0]
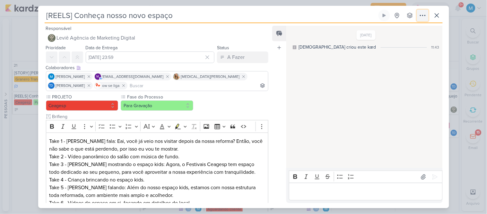
click at [423, 18] on icon at bounding box center [423, 16] width 8 height 8
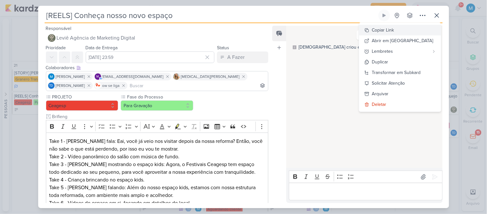
click at [411, 29] on button "Copiar Link" at bounding box center [400, 30] width 82 height 11
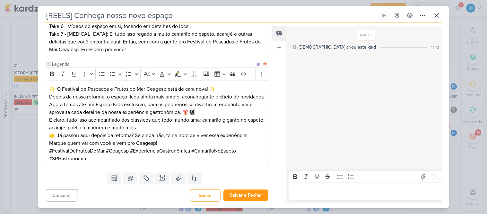
scroll to position [176, 0]
click at [253, 196] on button "Salvar e Fechar" at bounding box center [245, 195] width 45 height 12
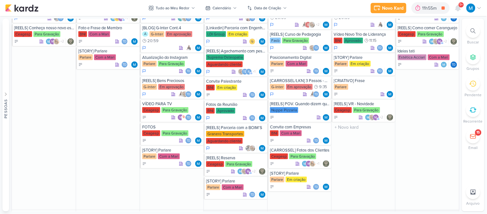
scroll to position [740, 0]
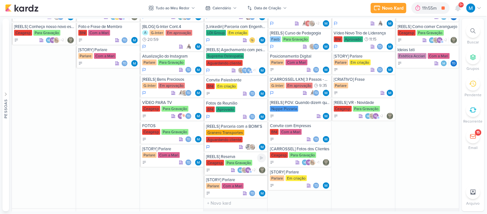
click at [233, 154] on div "[REELS] Reserva" at bounding box center [236, 156] width 60 height 5
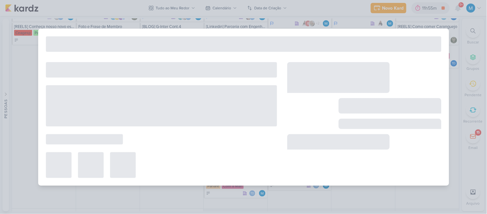
type input "[REELS] Reserva"
type input "24 de setembro de 2025 às 23:59"
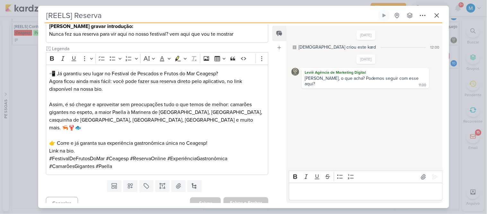
scroll to position [0, 0]
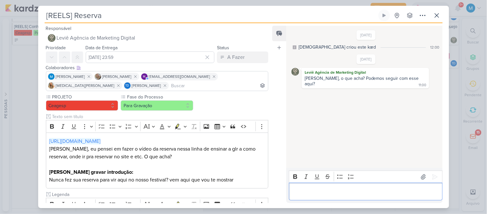
click at [326, 191] on p "Editor editing area: main" at bounding box center [365, 192] width 147 height 8
click at [172, 109] on button "Para Gravação" at bounding box center [157, 105] width 73 height 10
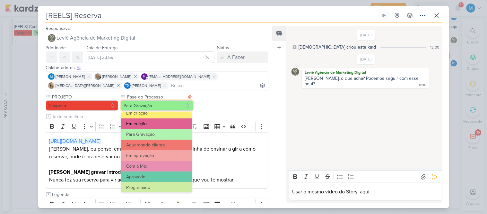
scroll to position [49, 0]
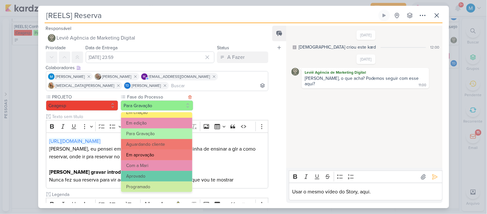
click at [159, 153] on button "Em aprovação" at bounding box center [156, 154] width 71 height 11
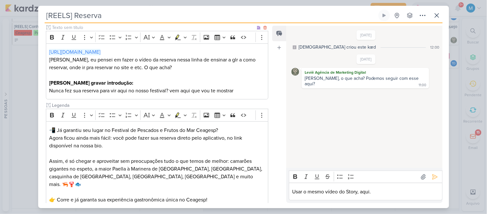
scroll to position [72, 0]
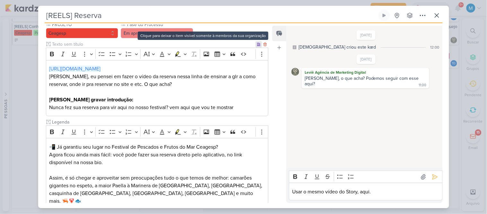
click at [257, 43] on icon at bounding box center [259, 44] width 4 height 4
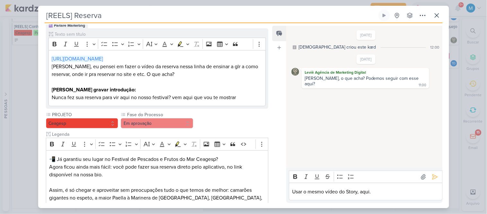
click at [384, 192] on p "Usar o mesmo vídeo do Story, aqui." at bounding box center [365, 192] width 147 height 8
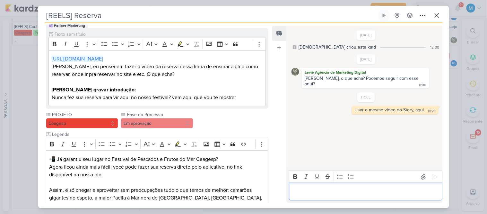
scroll to position [158, 0]
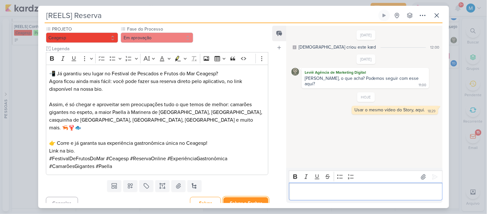
click at [249, 197] on button "Salvar e Fechar" at bounding box center [245, 203] width 45 height 12
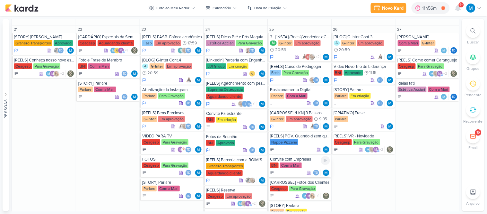
scroll to position [707, 0]
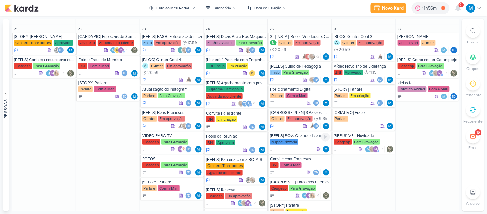
click at [304, 133] on div "[REELS] POV. Quando dizem que devo correr atrás do que amo" at bounding box center [300, 135] width 60 height 5
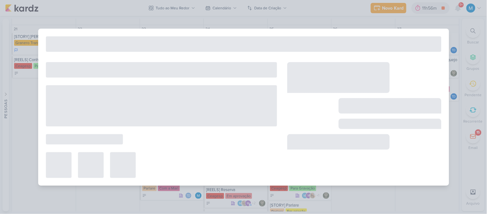
type input "[REELS] POV. Quando dizem que devo correr atrás do que amo"
type input "25 de setembro de 2025 às 23:59"
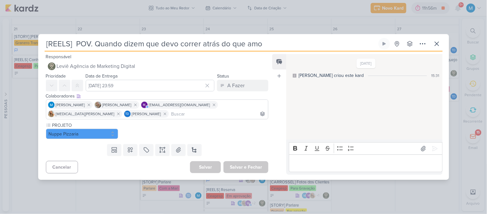
scroll to position [0, 0]
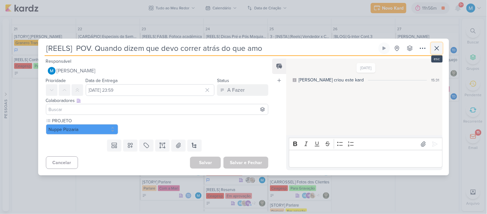
click at [436, 46] on icon at bounding box center [437, 48] width 8 height 8
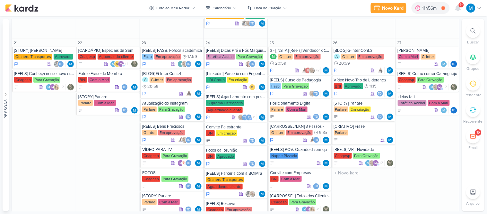
scroll to position [693, 0]
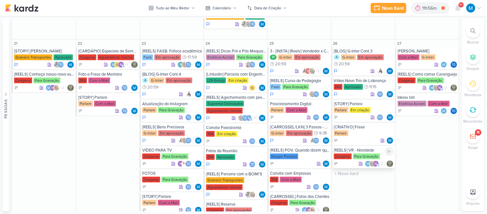
click at [365, 147] on div "[REELS] VR - Novidade" at bounding box center [364, 149] width 60 height 5
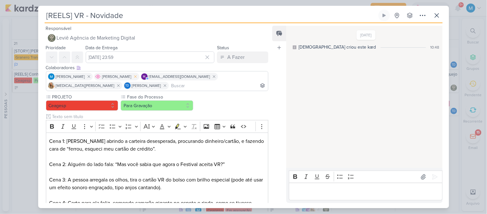
click at [136, 77] on icon at bounding box center [135, 76] width 4 height 4
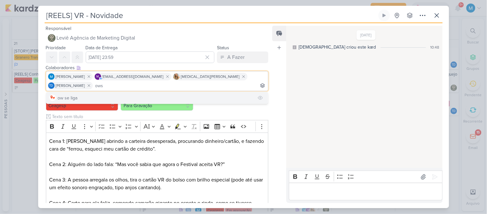
type input "ows"
click at [174, 92] on button "ow se liga" at bounding box center [157, 98] width 222 height 12
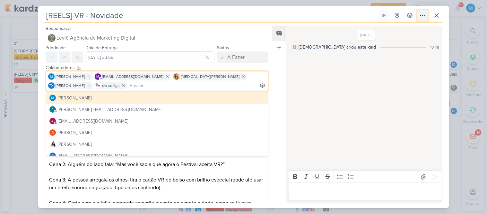
click at [422, 18] on icon at bounding box center [423, 16] width 8 height 8
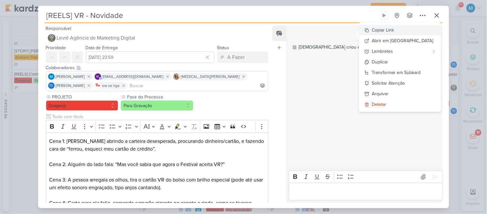
click at [391, 30] on div "Copiar Link" at bounding box center [383, 30] width 22 height 7
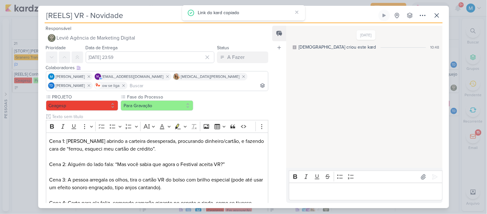
scroll to position [184, 0]
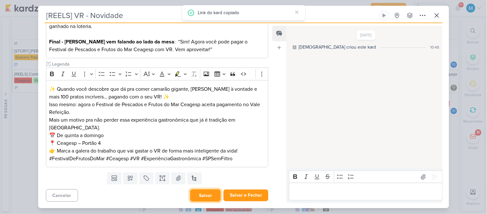
click at [208, 197] on button "Salvar" at bounding box center [205, 195] width 31 height 13
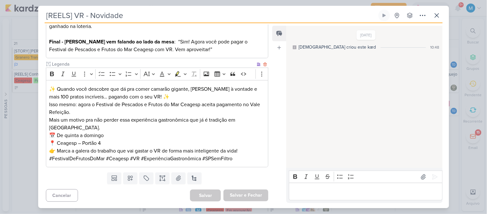
scroll to position [0, 0]
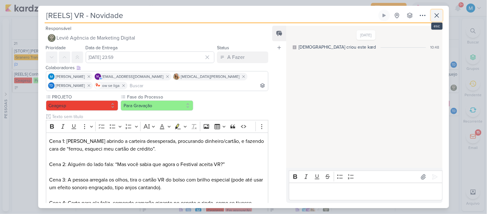
click at [435, 17] on icon at bounding box center [437, 16] width 8 height 8
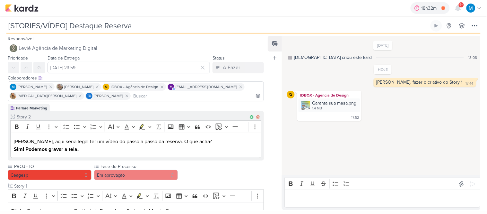
scroll to position [130, 0]
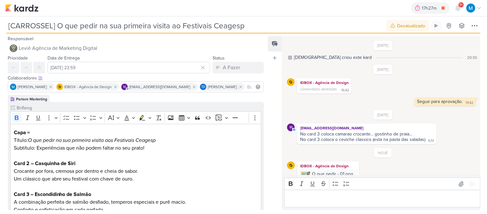
scroll to position [124, 0]
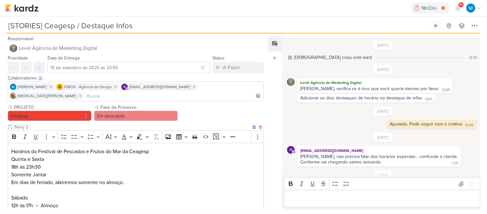
scroll to position [264, 0]
